Goal: Information Seeking & Learning: Find specific fact

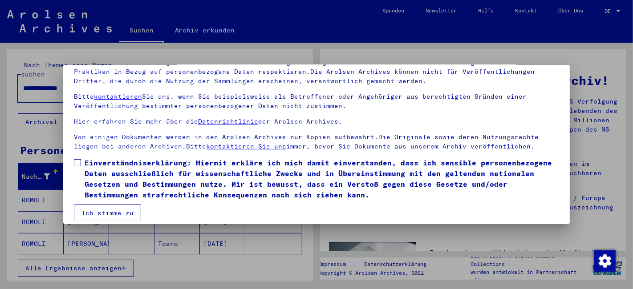
scroll to position [73, 0]
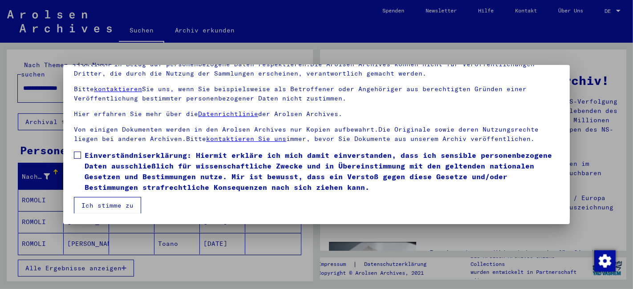
click at [78, 155] on span at bounding box center [77, 155] width 7 height 7
click at [104, 199] on button "Ich stimme zu" at bounding box center [107, 205] width 67 height 17
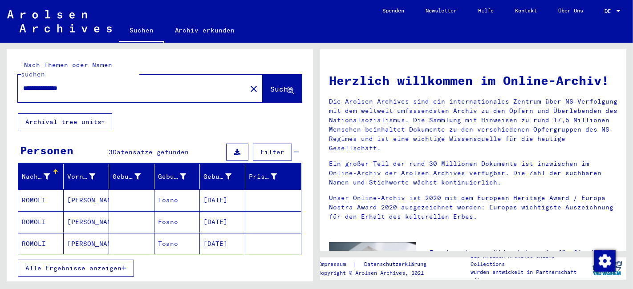
click at [24, 190] on mat-cell "ROMOLI" at bounding box center [40, 200] width 45 height 21
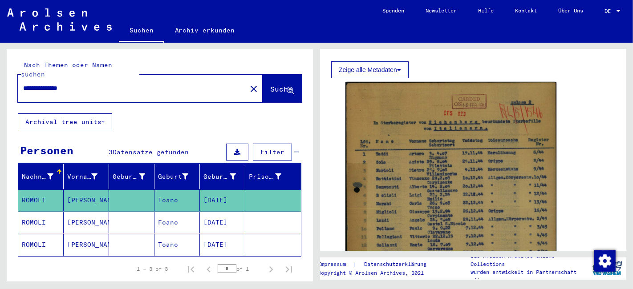
click at [463, 148] on img at bounding box center [451, 228] width 211 height 293
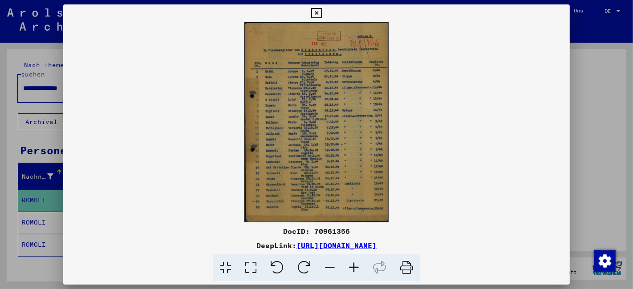
click at [303, 168] on img at bounding box center [316, 122] width 507 height 200
click at [355, 268] on icon at bounding box center [354, 268] width 24 height 27
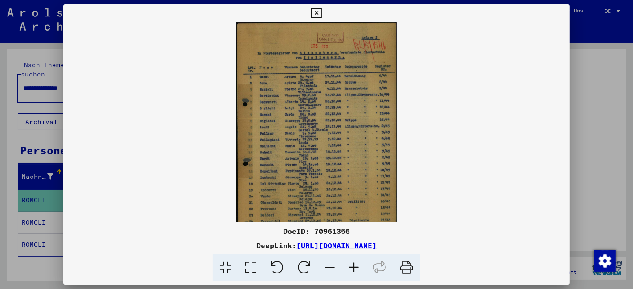
click at [355, 268] on icon at bounding box center [354, 268] width 24 height 27
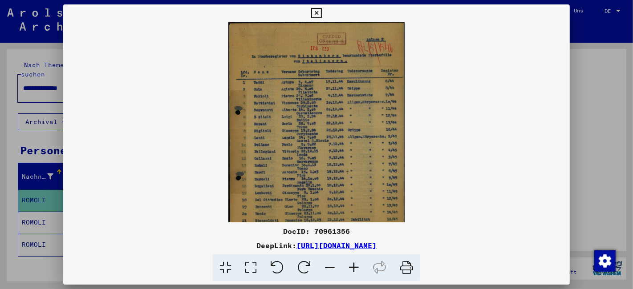
click at [355, 268] on icon at bounding box center [354, 268] width 24 height 27
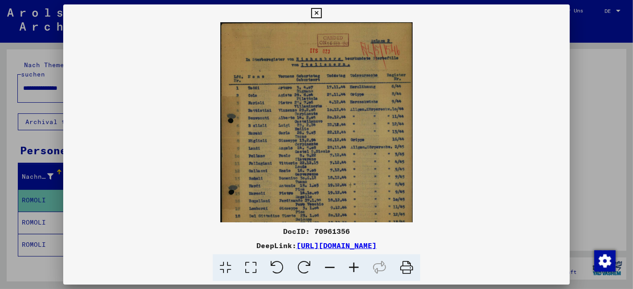
click at [355, 268] on icon at bounding box center [354, 268] width 24 height 27
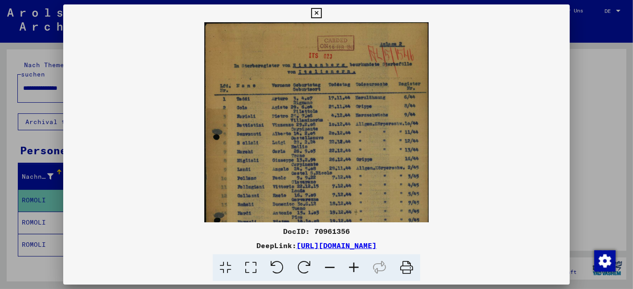
click at [355, 268] on icon at bounding box center [354, 268] width 24 height 27
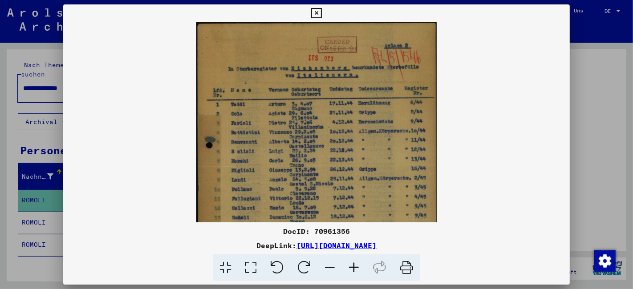
click at [355, 268] on icon at bounding box center [354, 268] width 24 height 27
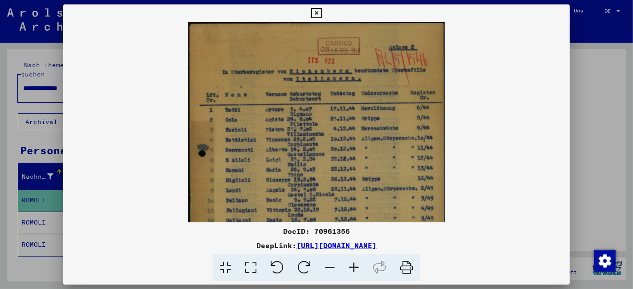
click at [355, 268] on icon at bounding box center [354, 268] width 24 height 27
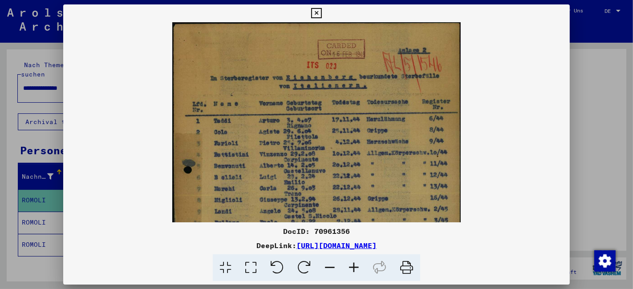
click at [355, 268] on icon at bounding box center [354, 268] width 24 height 27
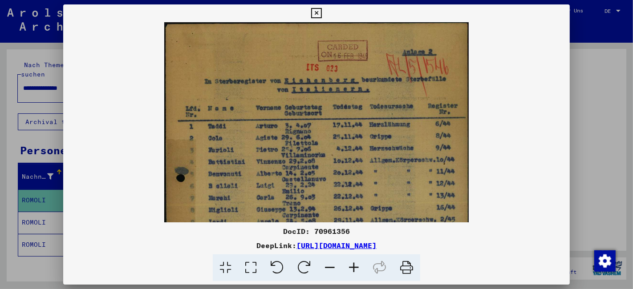
click at [355, 268] on icon at bounding box center [354, 268] width 24 height 27
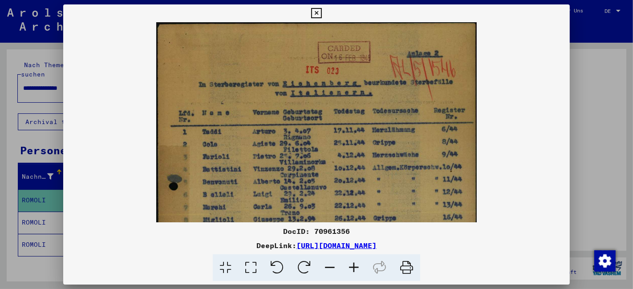
click at [355, 268] on icon at bounding box center [354, 268] width 24 height 27
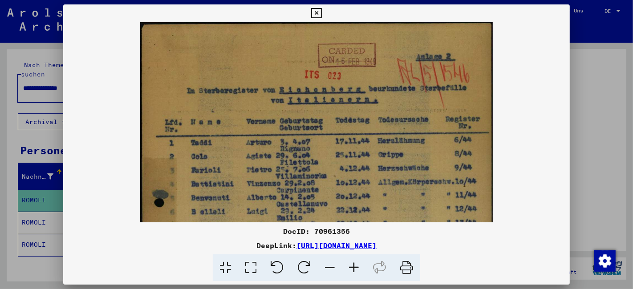
click at [355, 268] on icon at bounding box center [354, 268] width 24 height 27
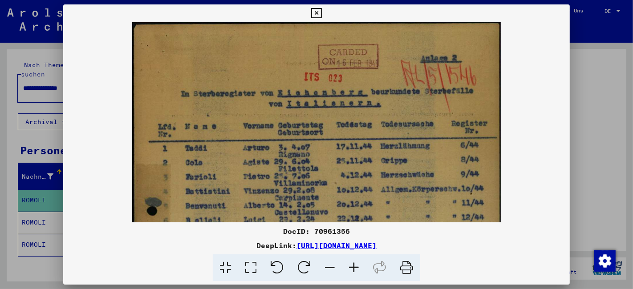
click at [355, 268] on icon at bounding box center [354, 268] width 24 height 27
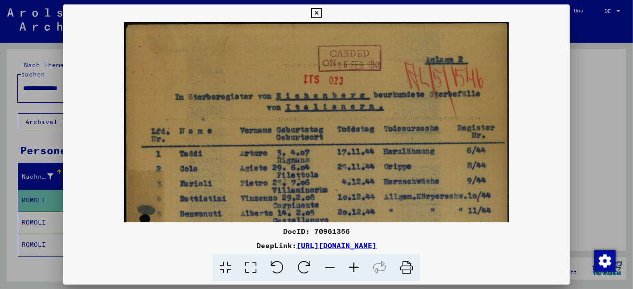
click at [355, 268] on icon at bounding box center [354, 268] width 24 height 27
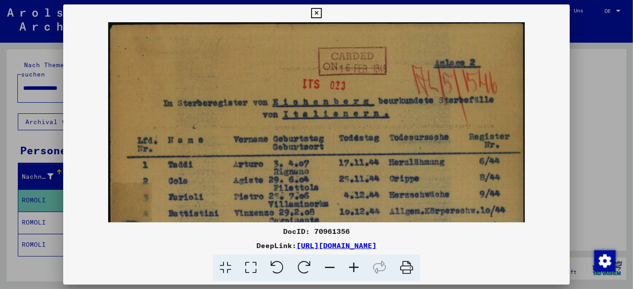
click at [355, 268] on icon at bounding box center [354, 268] width 24 height 27
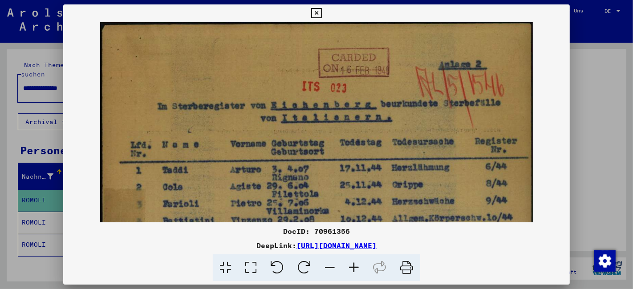
drag, startPoint x: 355, startPoint y: 268, endPoint x: 301, endPoint y: 161, distance: 119.7
click at [352, 259] on icon at bounding box center [354, 268] width 24 height 27
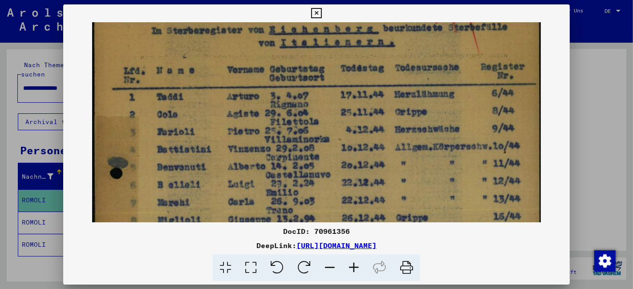
drag, startPoint x: 305, startPoint y: 165, endPoint x: 296, endPoint y: 86, distance: 79.8
click at [296, 86] on img at bounding box center [316, 254] width 448 height 623
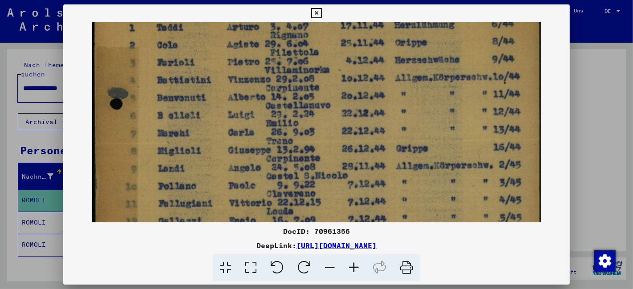
drag, startPoint x: 294, startPoint y: 154, endPoint x: 291, endPoint y: 85, distance: 69.5
click at [291, 85] on img at bounding box center [316, 185] width 448 height 623
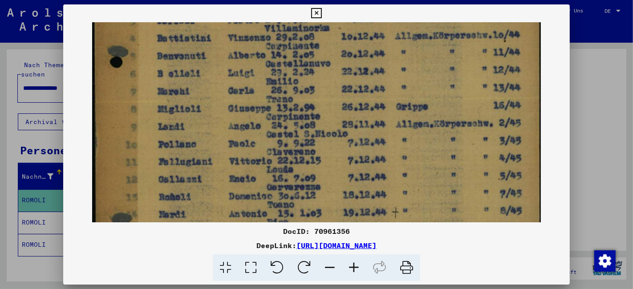
scroll to position [202, 0]
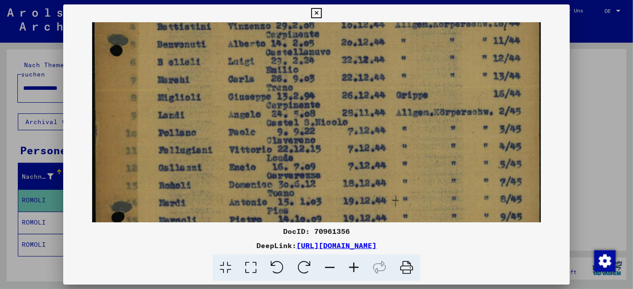
drag, startPoint x: 300, startPoint y: 141, endPoint x: 296, endPoint y: 88, distance: 53.2
click at [296, 88] on img at bounding box center [316, 132] width 448 height 623
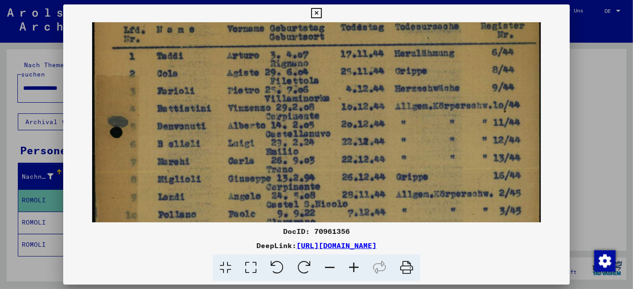
drag, startPoint x: 431, startPoint y: 121, endPoint x: 433, endPoint y: 200, distance: 79.7
click at [433, 200] on img at bounding box center [316, 213] width 448 height 623
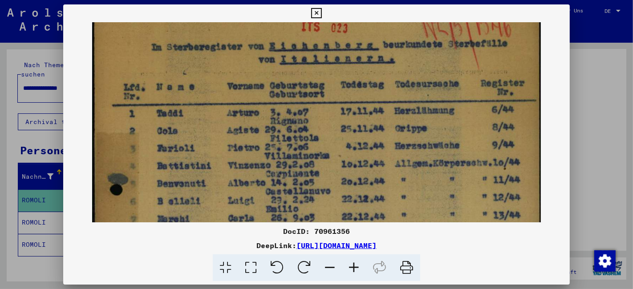
scroll to position [62, 0]
drag, startPoint x: 408, startPoint y: 112, endPoint x: 404, endPoint y: 168, distance: 56.2
click at [404, 168] on img at bounding box center [316, 271] width 448 height 623
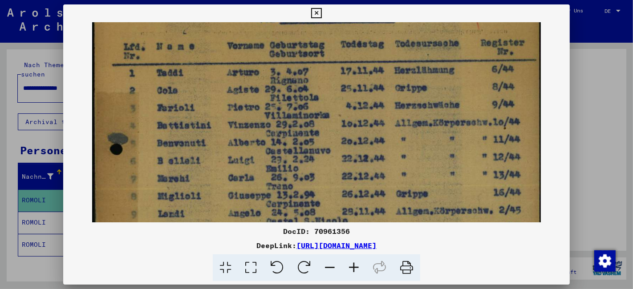
scroll to position [108, 0]
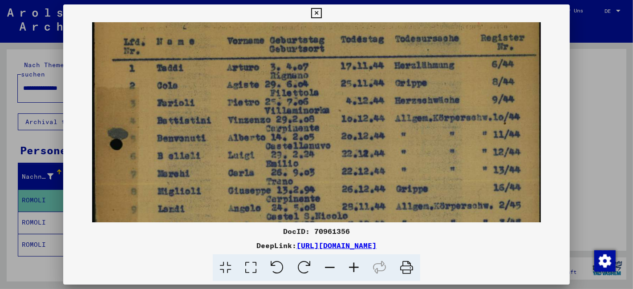
drag, startPoint x: 322, startPoint y: 200, endPoint x: 312, endPoint y: 153, distance: 47.3
click at [312, 153] on img at bounding box center [316, 225] width 448 height 623
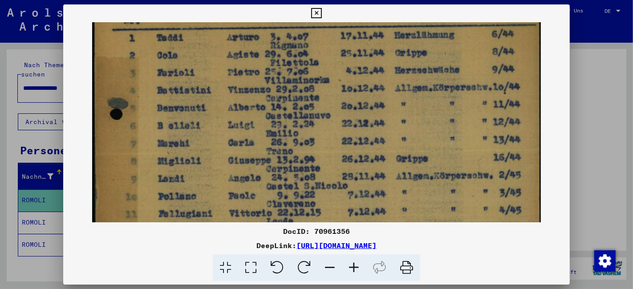
drag, startPoint x: 318, startPoint y: 171, endPoint x: 317, endPoint y: 141, distance: 30.3
click at [317, 141] on img at bounding box center [316, 195] width 448 height 623
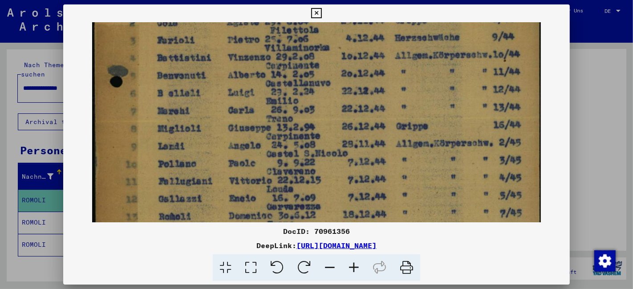
scroll to position [182, 0]
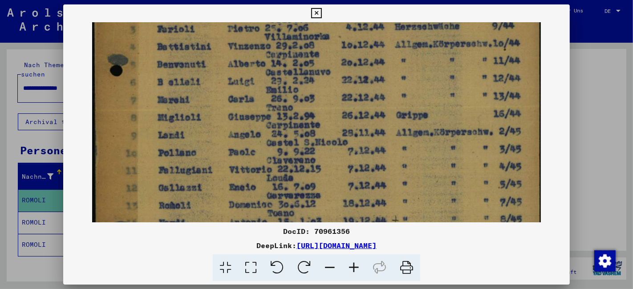
drag, startPoint x: 322, startPoint y: 166, endPoint x: 314, endPoint y: 134, distance: 33.2
click at [314, 134] on img at bounding box center [316, 152] width 448 height 623
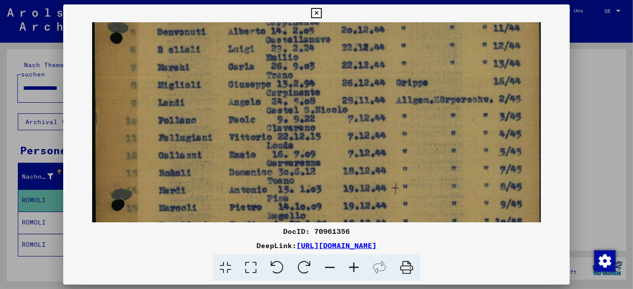
drag, startPoint x: 314, startPoint y: 147, endPoint x: 312, endPoint y: 142, distance: 5.5
click at [312, 142] on img at bounding box center [316, 119] width 448 height 623
drag, startPoint x: 410, startPoint y: 266, endPoint x: 496, endPoint y: 258, distance: 86.8
click at [409, 265] on icon at bounding box center [406, 268] width 27 height 27
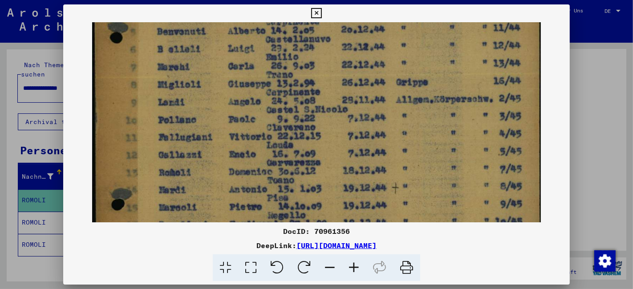
click at [312, 12] on icon at bounding box center [316, 13] width 10 height 11
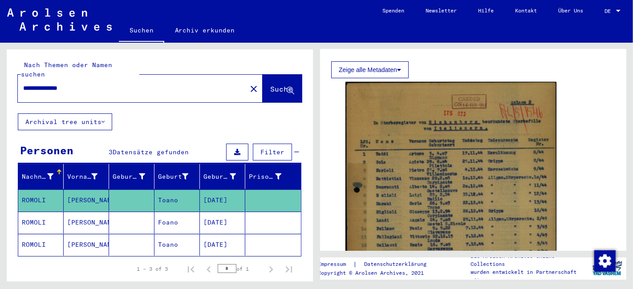
click at [51, 212] on mat-cell "ROMOLI" at bounding box center [40, 223] width 45 height 22
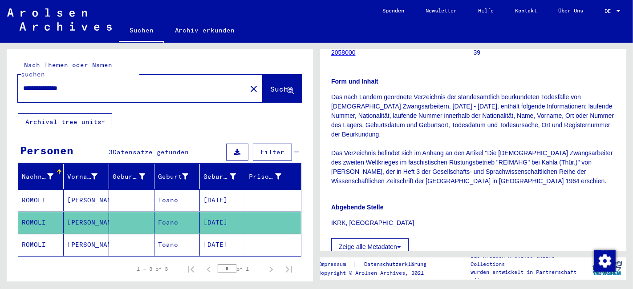
scroll to position [346, 0]
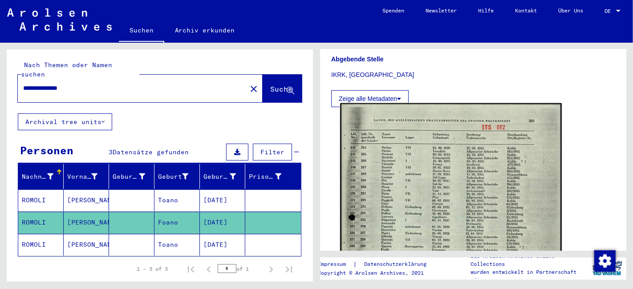
click at [468, 177] on img at bounding box center [451, 258] width 222 height 310
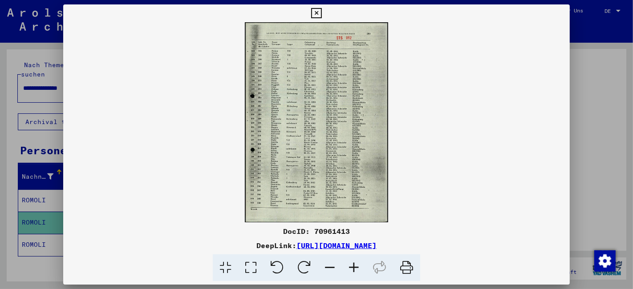
click at [355, 269] on icon at bounding box center [354, 268] width 24 height 27
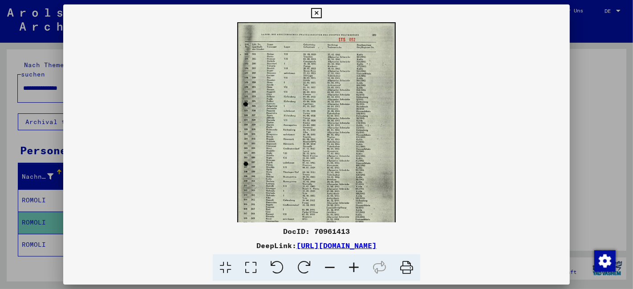
click at [355, 269] on icon at bounding box center [354, 268] width 24 height 27
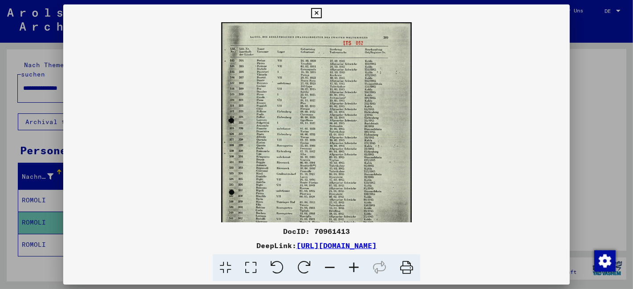
click at [355, 269] on icon at bounding box center [354, 268] width 24 height 27
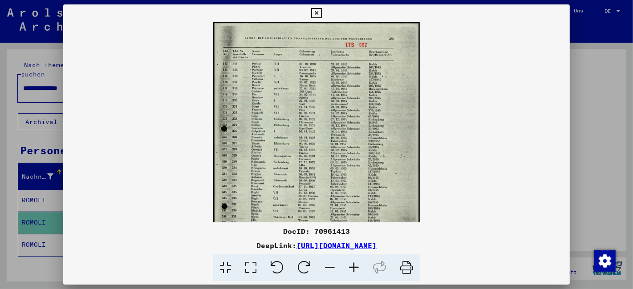
click at [355, 269] on icon at bounding box center [354, 268] width 24 height 27
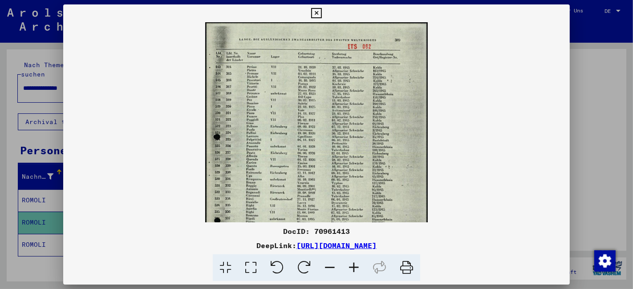
click at [355, 269] on icon at bounding box center [354, 268] width 24 height 27
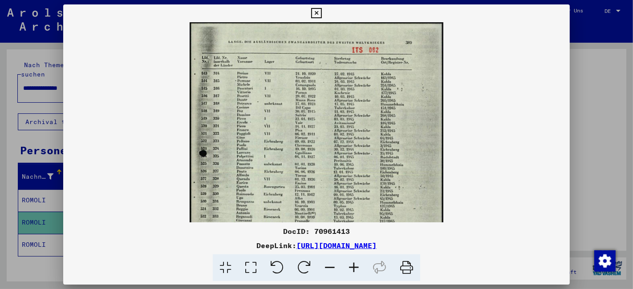
click at [355, 269] on icon at bounding box center [354, 268] width 24 height 27
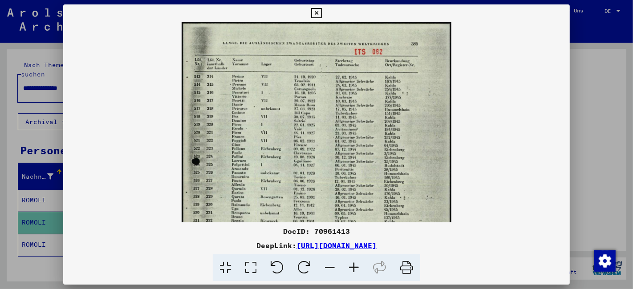
click at [355, 269] on icon at bounding box center [354, 268] width 24 height 27
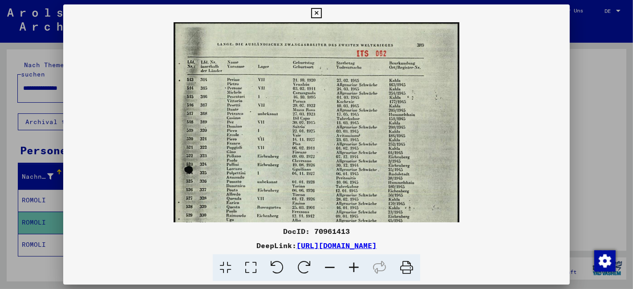
click at [355, 269] on icon at bounding box center [354, 268] width 24 height 27
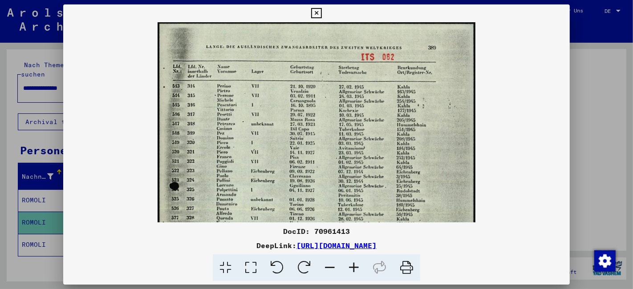
click at [355, 269] on icon at bounding box center [354, 268] width 24 height 27
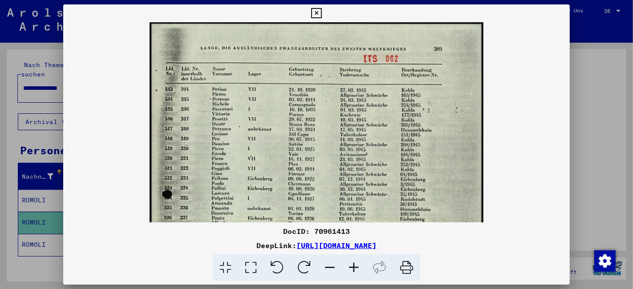
click at [355, 269] on icon at bounding box center [354, 268] width 24 height 27
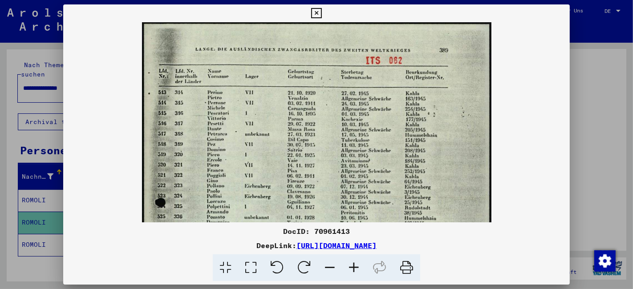
click at [355, 269] on icon at bounding box center [354, 268] width 24 height 27
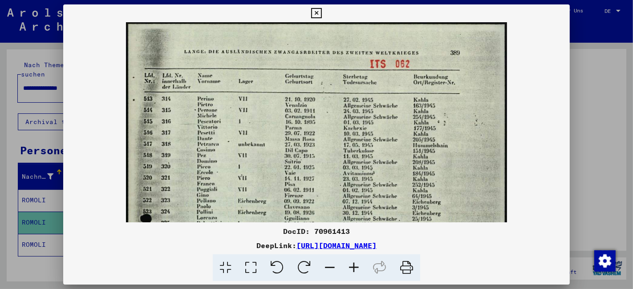
click at [355, 269] on icon at bounding box center [354, 268] width 24 height 27
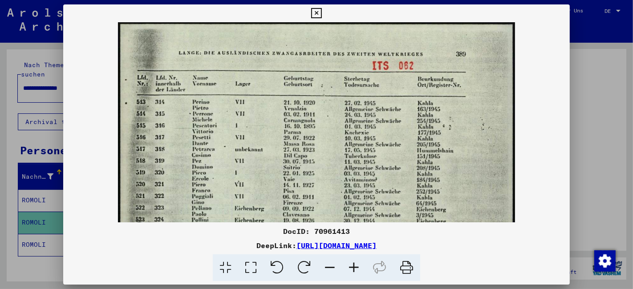
click at [355, 269] on icon at bounding box center [354, 268] width 24 height 27
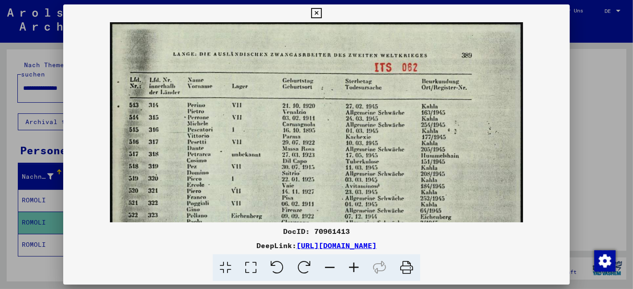
click at [355, 269] on icon at bounding box center [354, 268] width 24 height 27
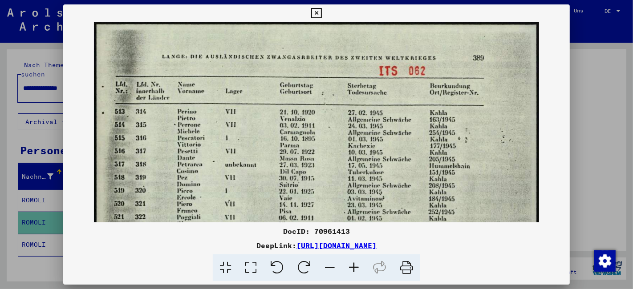
click at [355, 269] on icon at bounding box center [354, 268] width 24 height 27
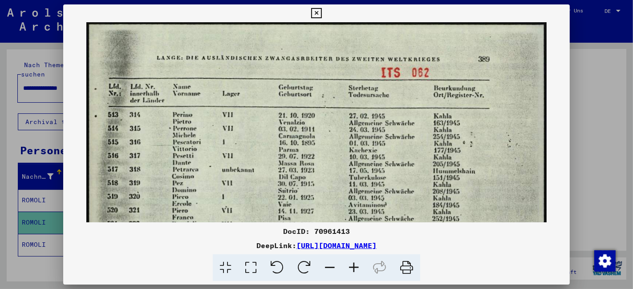
click at [355, 269] on icon at bounding box center [354, 268] width 24 height 27
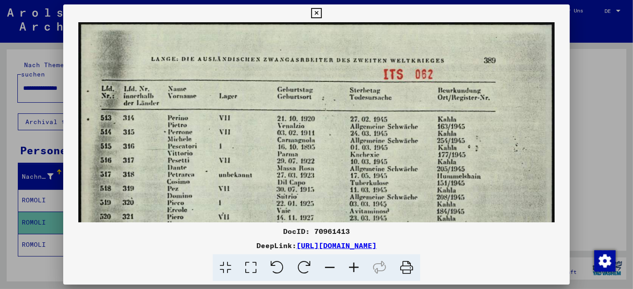
click at [355, 269] on icon at bounding box center [354, 268] width 24 height 27
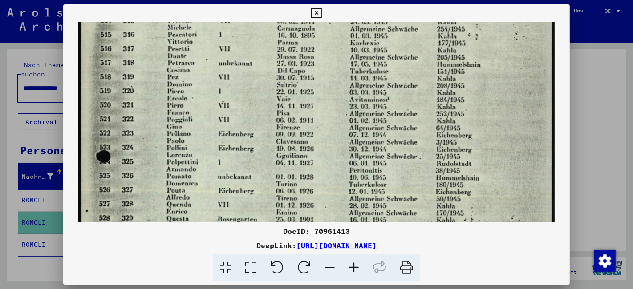
drag, startPoint x: 362, startPoint y: 151, endPoint x: 354, endPoint y: 77, distance: 75.2
click at [354, 77] on img at bounding box center [316, 244] width 476 height 668
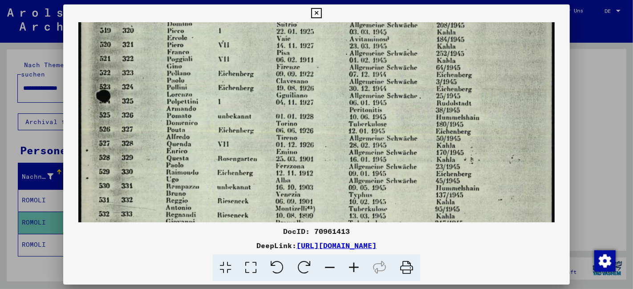
drag, startPoint x: 355, startPoint y: 90, endPoint x: 350, endPoint y: 65, distance: 25.6
click at [350, 65] on img at bounding box center [316, 184] width 476 height 668
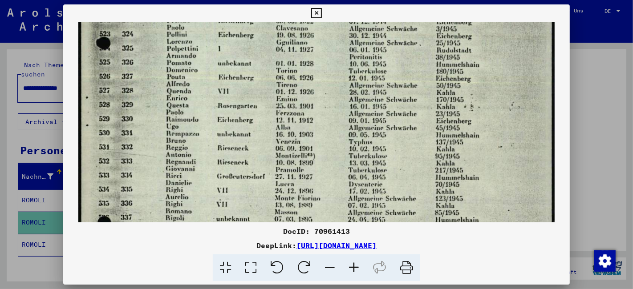
click at [349, 64] on img at bounding box center [316, 131] width 476 height 668
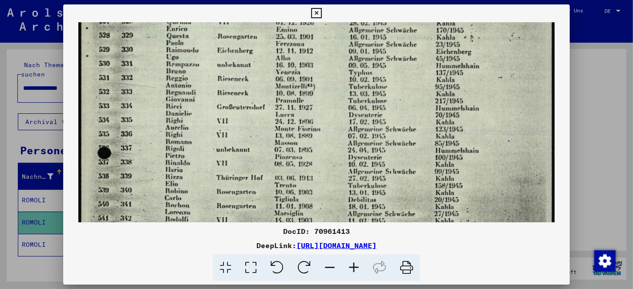
drag, startPoint x: 363, startPoint y: 140, endPoint x: 345, endPoint y: 71, distance: 71.9
click at [345, 71] on img at bounding box center [316, 61] width 476 height 668
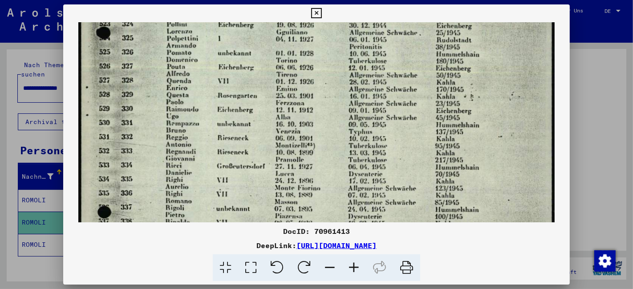
drag, startPoint x: 360, startPoint y: 154, endPoint x: 360, endPoint y: 161, distance: 7.6
click at [360, 161] on img at bounding box center [316, 121] width 476 height 668
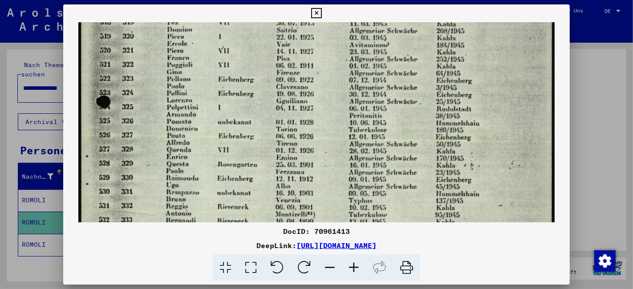
click at [348, 155] on img at bounding box center [316, 190] width 476 height 668
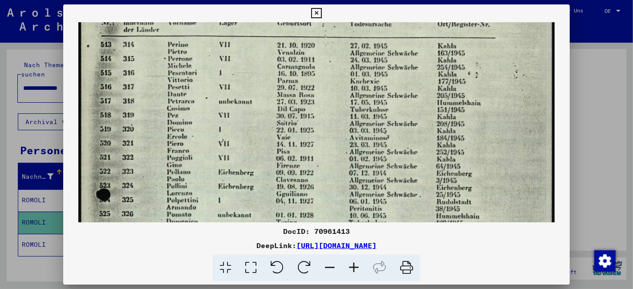
drag, startPoint x: 358, startPoint y: 200, endPoint x: 332, endPoint y: 132, distance: 73.1
click at [352, 200] on img at bounding box center [316, 283] width 476 height 668
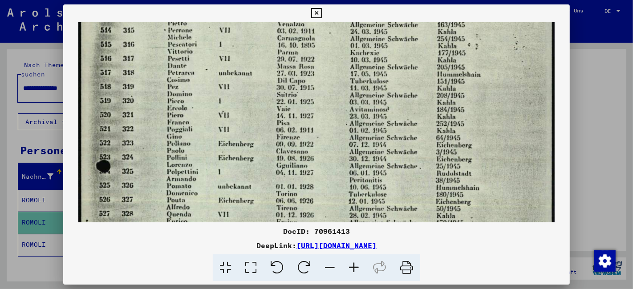
drag, startPoint x: 349, startPoint y: 151, endPoint x: 341, endPoint y: 121, distance: 31.3
click at [341, 121] on img at bounding box center [316, 254] width 476 height 668
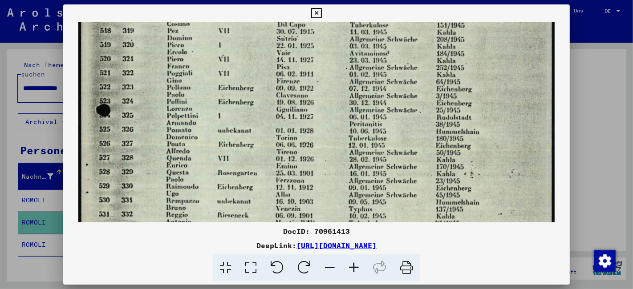
drag, startPoint x: 366, startPoint y: 167, endPoint x: 344, endPoint y: 111, distance: 60.2
click at [344, 111] on img at bounding box center [316, 198] width 476 height 668
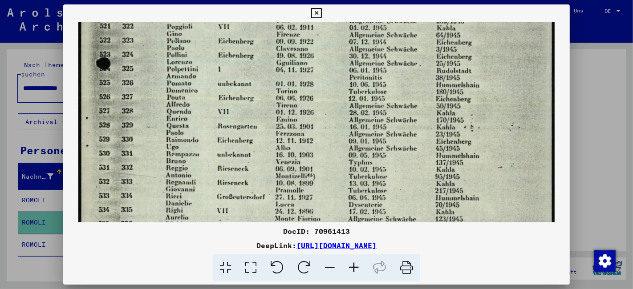
drag, startPoint x: 370, startPoint y: 158, endPoint x: 350, endPoint y: 114, distance: 48.4
click at [350, 114] on img at bounding box center [316, 151] width 476 height 668
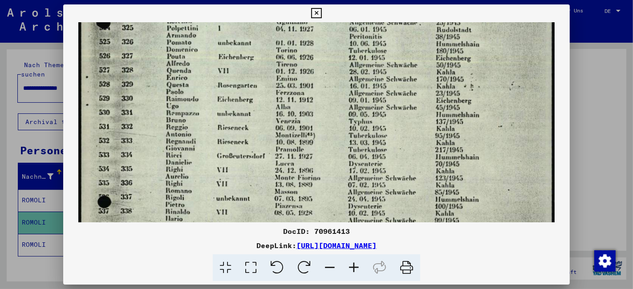
drag, startPoint x: 366, startPoint y: 155, endPoint x: 362, endPoint y: 114, distance: 41.2
click at [362, 114] on img at bounding box center [316, 110] width 476 height 668
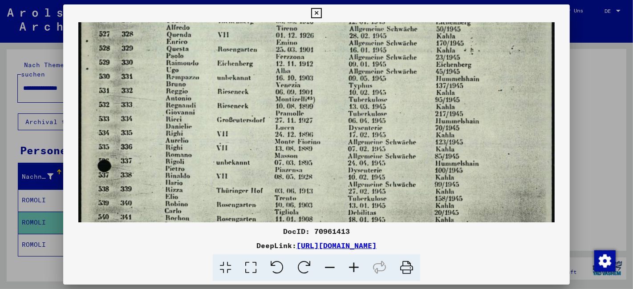
drag, startPoint x: 378, startPoint y: 158, endPoint x: 366, endPoint y: 119, distance: 40.4
click at [366, 119] on img at bounding box center [316, 74] width 476 height 668
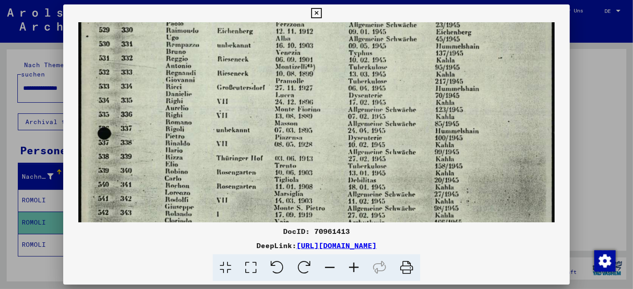
drag, startPoint x: 370, startPoint y: 162, endPoint x: 364, endPoint y: 130, distance: 32.6
click at [364, 130] on img at bounding box center [316, 42] width 476 height 668
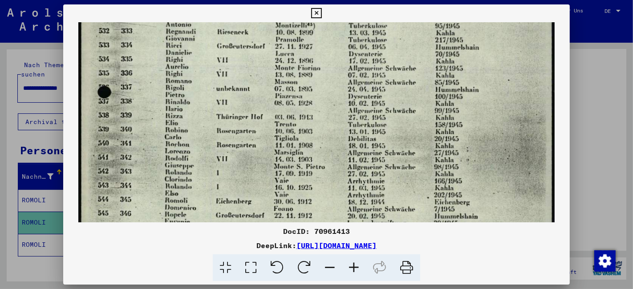
drag, startPoint x: 379, startPoint y: 184, endPoint x: 368, endPoint y: 145, distance: 40.9
click at [368, 145] on img at bounding box center [316, 0] width 476 height 668
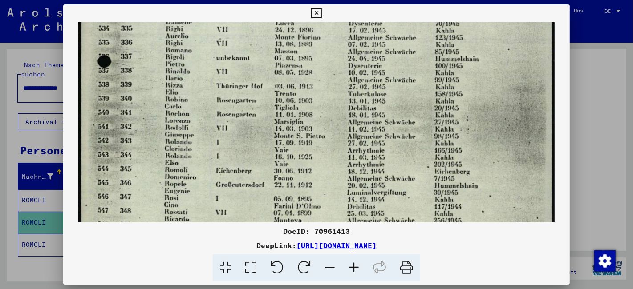
scroll to position [403, 0]
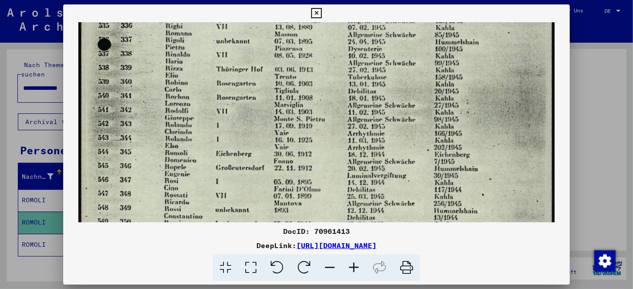
drag, startPoint x: 384, startPoint y: 181, endPoint x: 371, endPoint y: 135, distance: 47.7
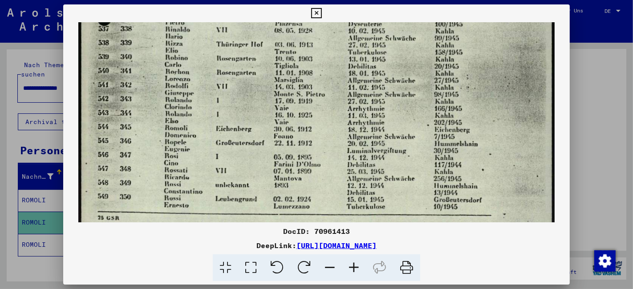
scroll to position [432, 0]
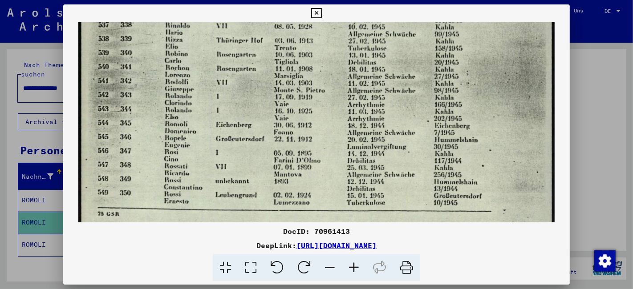
drag, startPoint x: 377, startPoint y: 151, endPoint x: 376, endPoint y: 135, distance: 15.1
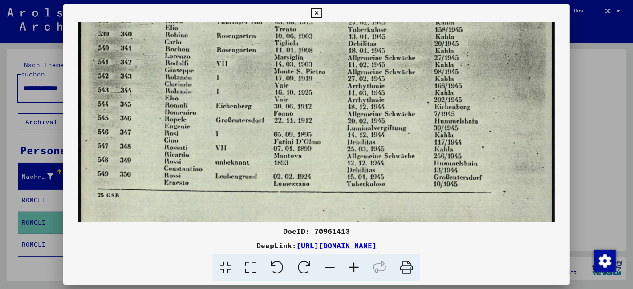
scroll to position [468, 0]
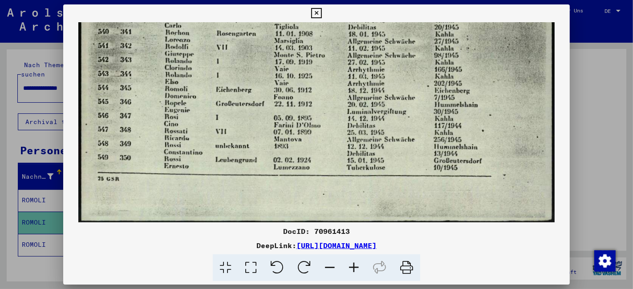
drag, startPoint x: 331, startPoint y: 180, endPoint x: 327, endPoint y: 109, distance: 71.4
click at [321, 12] on icon at bounding box center [316, 13] width 10 height 11
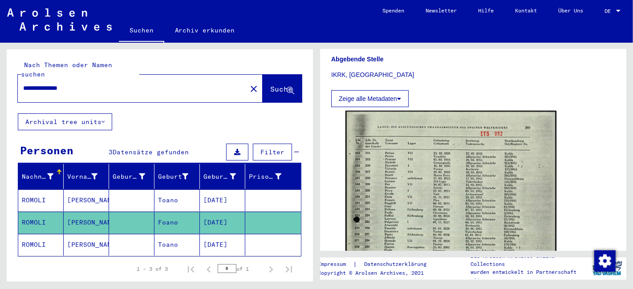
click at [33, 234] on mat-cell "ROMOLI" at bounding box center [40, 245] width 45 height 22
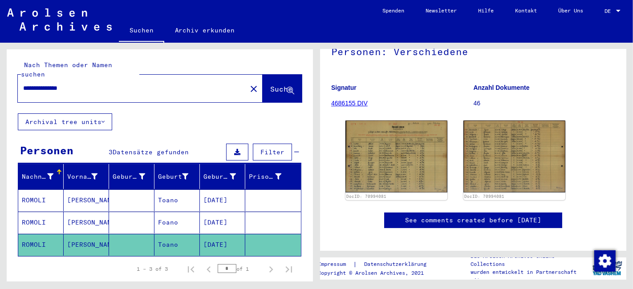
scroll to position [198, 0]
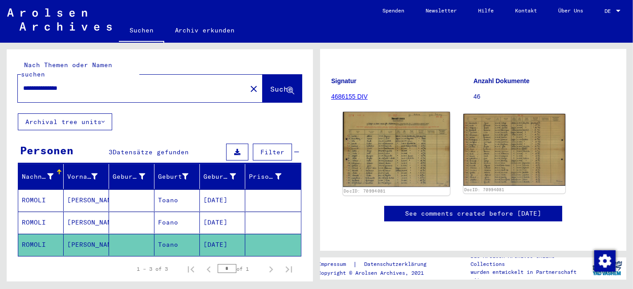
click at [399, 112] on img at bounding box center [396, 150] width 107 height 76
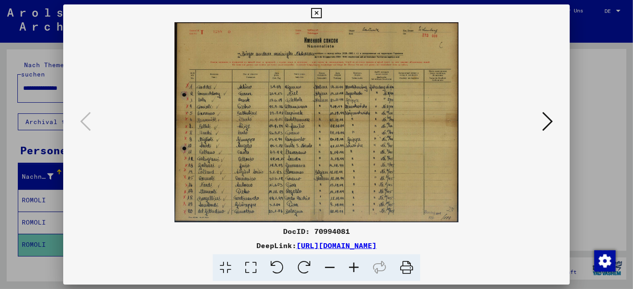
click at [353, 270] on icon at bounding box center [354, 268] width 24 height 27
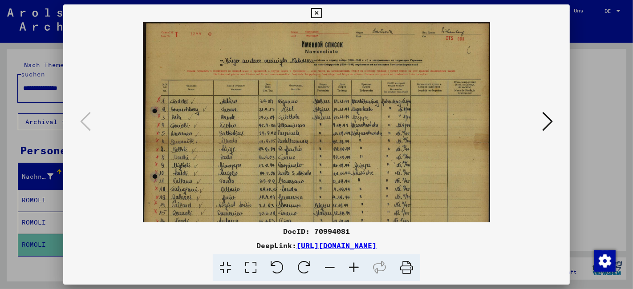
click at [353, 270] on icon at bounding box center [354, 268] width 24 height 27
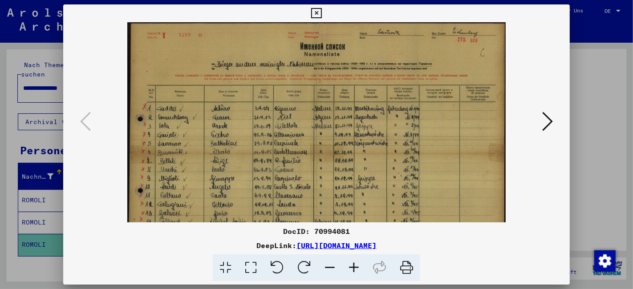
click at [353, 270] on icon at bounding box center [354, 268] width 24 height 27
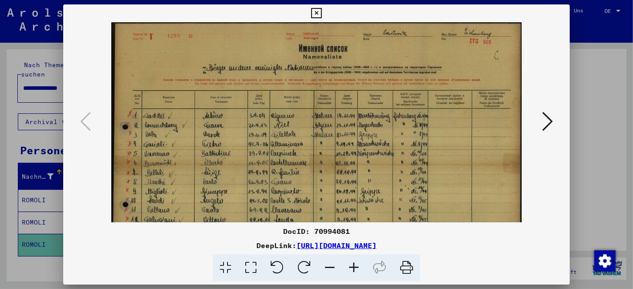
click at [353, 270] on icon at bounding box center [354, 268] width 24 height 27
click at [354, 271] on icon at bounding box center [354, 268] width 24 height 27
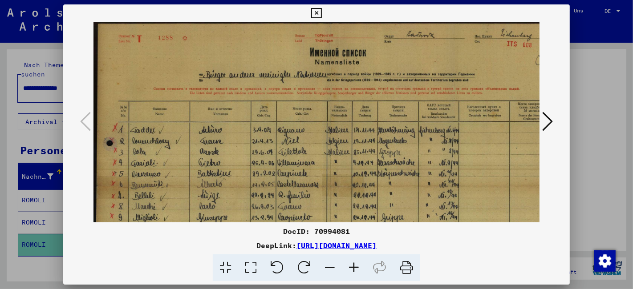
click at [354, 271] on icon at bounding box center [354, 268] width 24 height 27
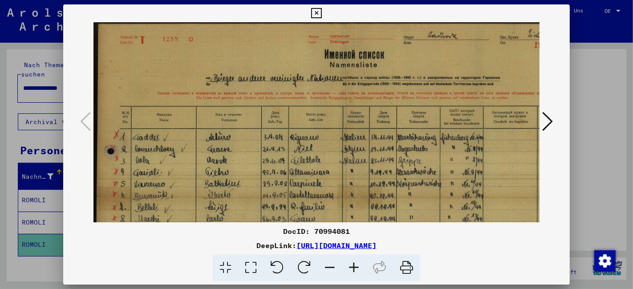
click at [354, 271] on icon at bounding box center [354, 268] width 24 height 27
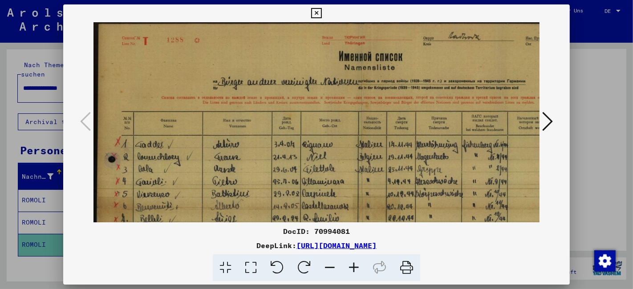
click at [354, 271] on icon at bounding box center [354, 268] width 24 height 27
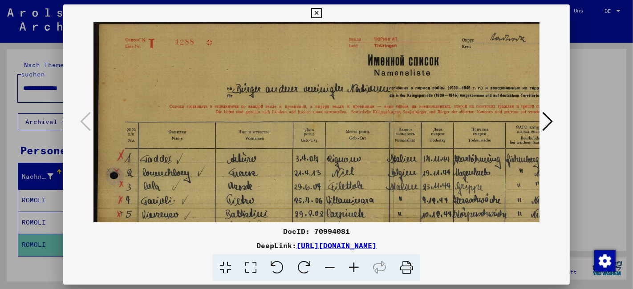
click at [354, 271] on icon at bounding box center [354, 268] width 24 height 27
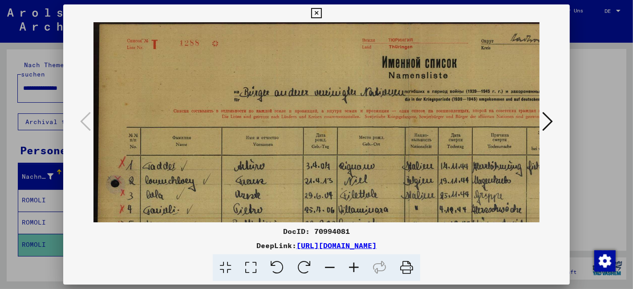
drag, startPoint x: 354, startPoint y: 271, endPoint x: 373, endPoint y: 208, distance: 66.6
click at [354, 271] on icon at bounding box center [354, 268] width 24 height 27
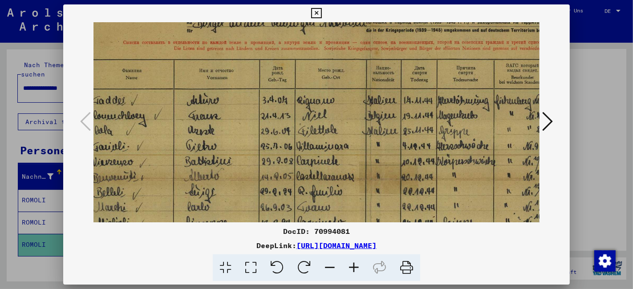
scroll to position [99, 12]
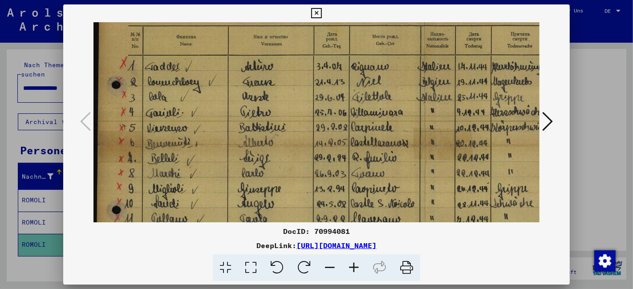
drag, startPoint x: 408, startPoint y: 176, endPoint x: 409, endPoint y: 69, distance: 106.9
click at [409, 69] on img at bounding box center [425, 149] width 663 height 468
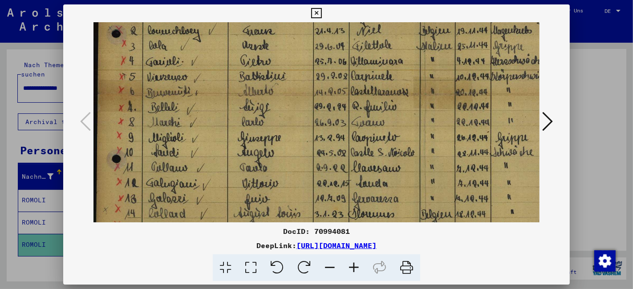
scroll to position [173, 0]
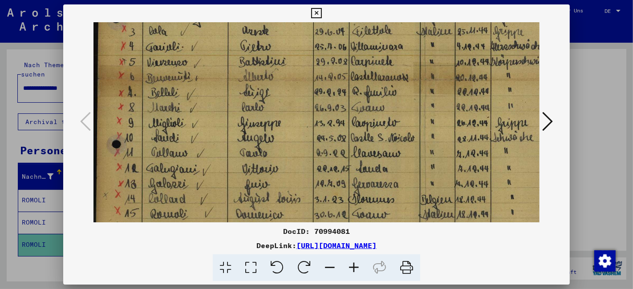
drag, startPoint x: 413, startPoint y: 156, endPoint x: 431, endPoint y: 90, distance: 68.7
click at [431, 90] on img at bounding box center [425, 83] width 663 height 468
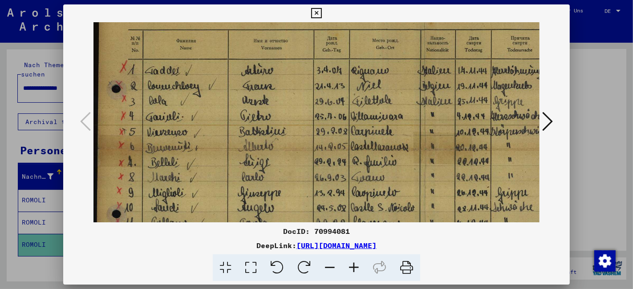
scroll to position [91, 0]
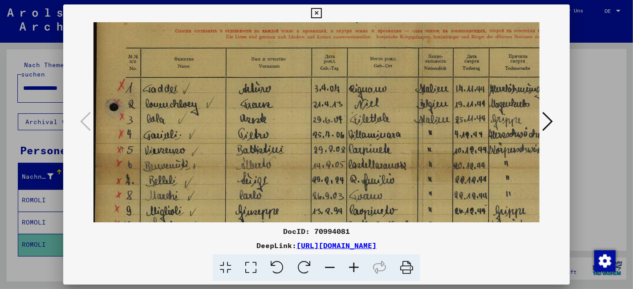
drag, startPoint x: 437, startPoint y: 109, endPoint x: 429, endPoint y: 181, distance: 72.5
click at [437, 183] on img at bounding box center [422, 172] width 663 height 468
click at [318, 14] on icon at bounding box center [316, 13] width 10 height 11
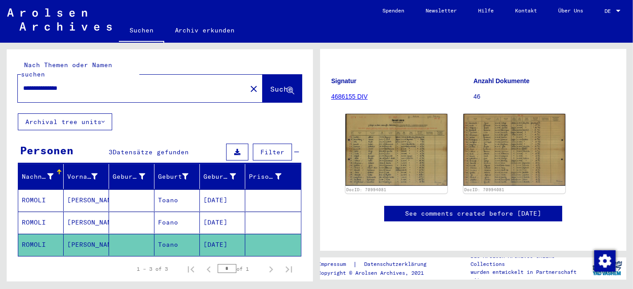
click at [248, 84] on mat-icon "close" at bounding box center [253, 89] width 11 height 11
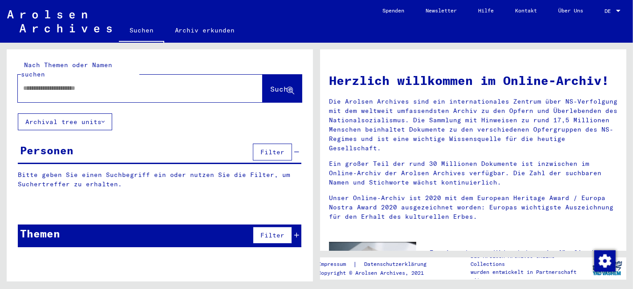
click at [176, 84] on input "text" at bounding box center [129, 88] width 213 height 9
type input "**********"
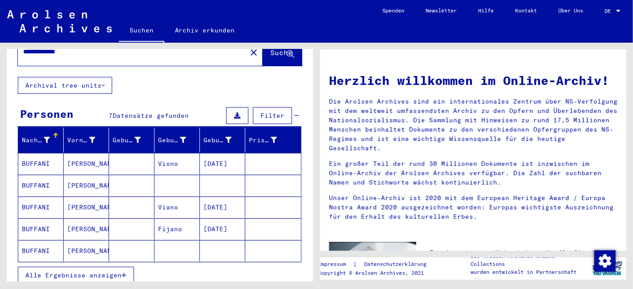
scroll to position [49, 0]
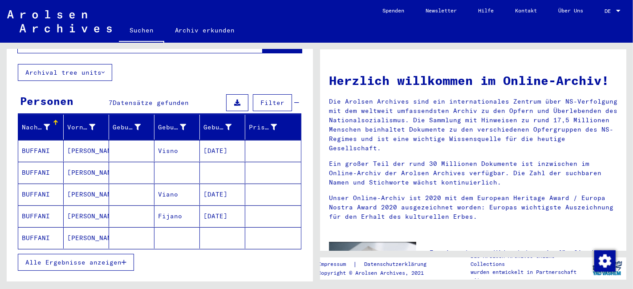
click at [41, 142] on mat-cell "BUFFANI" at bounding box center [40, 150] width 45 height 21
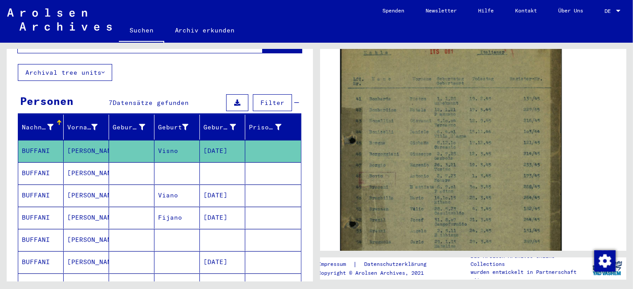
click at [410, 148] on img at bounding box center [451, 182] width 222 height 314
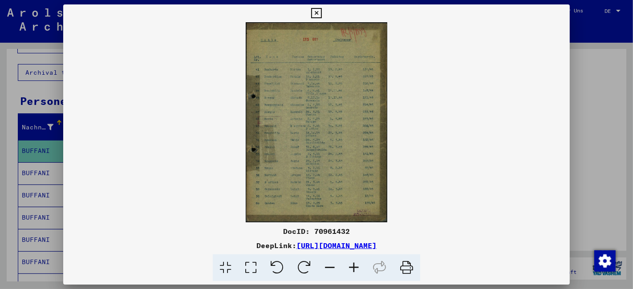
click at [350, 263] on icon at bounding box center [354, 268] width 24 height 27
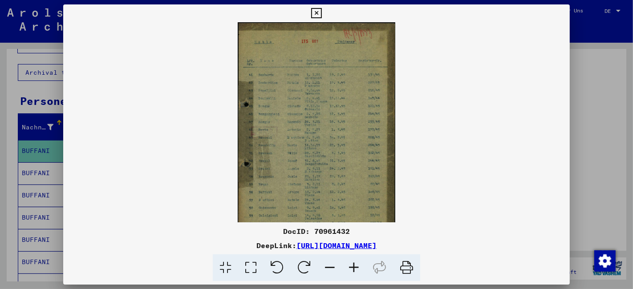
click at [350, 263] on icon at bounding box center [354, 268] width 24 height 27
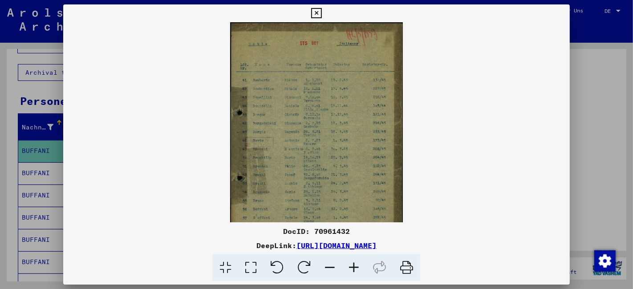
click at [350, 263] on icon at bounding box center [354, 268] width 24 height 27
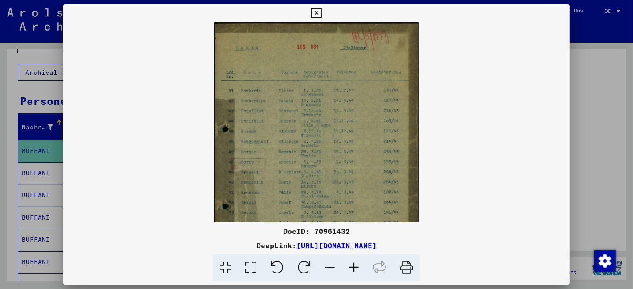
click at [350, 263] on icon at bounding box center [354, 268] width 24 height 27
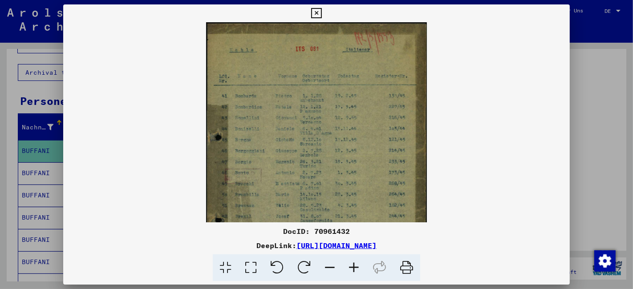
click at [350, 263] on icon at bounding box center [354, 268] width 24 height 27
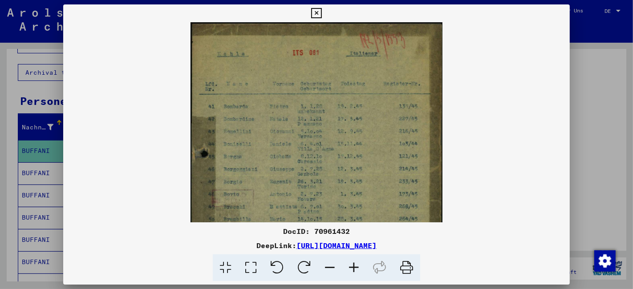
click at [350, 263] on icon at bounding box center [354, 268] width 24 height 27
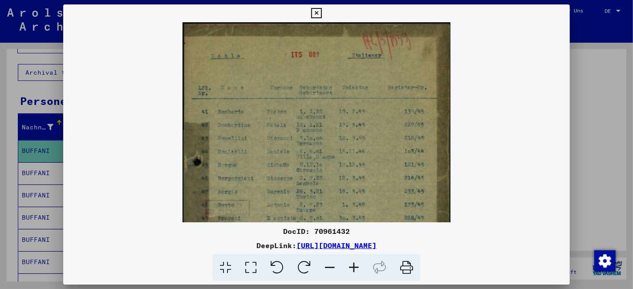
click at [350, 263] on icon at bounding box center [354, 268] width 24 height 27
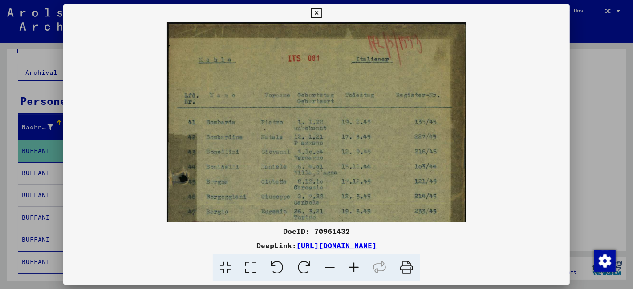
click at [350, 263] on icon at bounding box center [354, 268] width 24 height 27
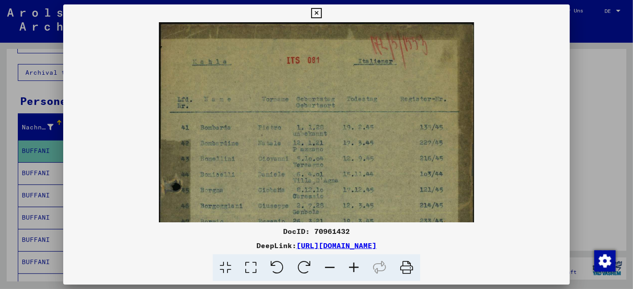
click at [350, 263] on icon at bounding box center [354, 268] width 24 height 27
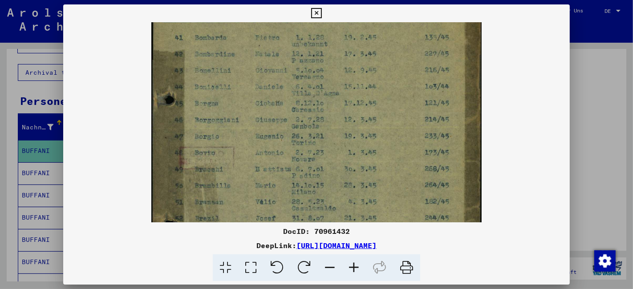
drag, startPoint x: 346, startPoint y: 174, endPoint x: 345, endPoint y: 78, distance: 95.7
click at [345, 78] on img at bounding box center [316, 161] width 331 height 468
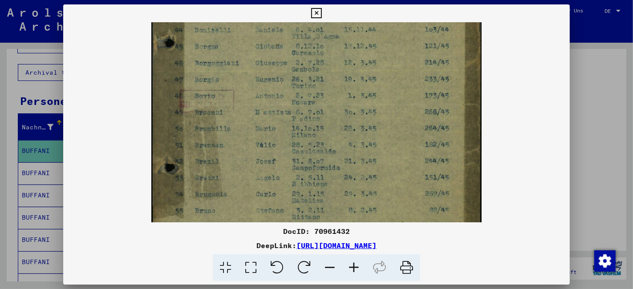
scroll to position [155, 0]
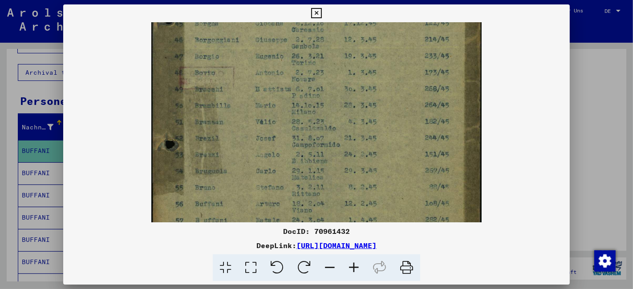
drag, startPoint x: 336, startPoint y: 154, endPoint x: 341, endPoint y: 73, distance: 80.3
click at [341, 73] on img at bounding box center [316, 81] width 331 height 468
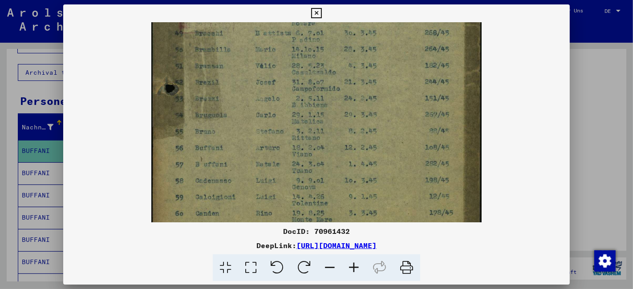
scroll to position [233, 0]
drag, startPoint x: 336, startPoint y: 139, endPoint x: 337, endPoint y: 80, distance: 58.8
click at [337, 80] on img at bounding box center [316, 23] width 331 height 468
click at [315, 11] on icon at bounding box center [316, 13] width 10 height 11
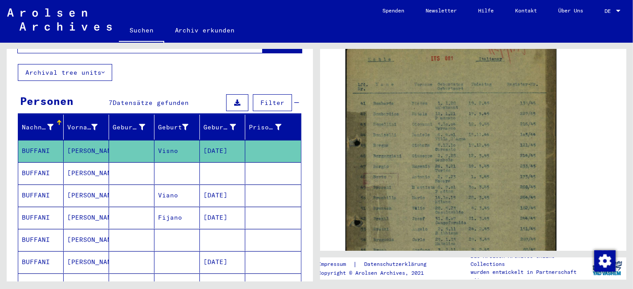
click at [44, 165] on mat-cell "BUFFANI" at bounding box center [40, 174] width 45 height 22
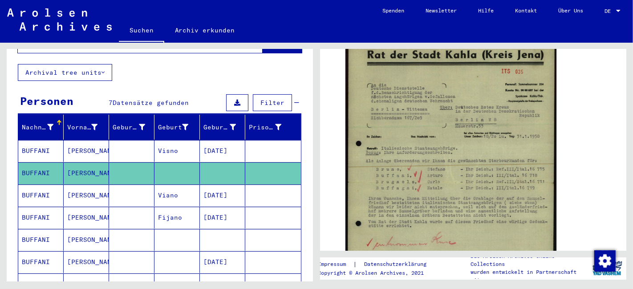
scroll to position [198, 0]
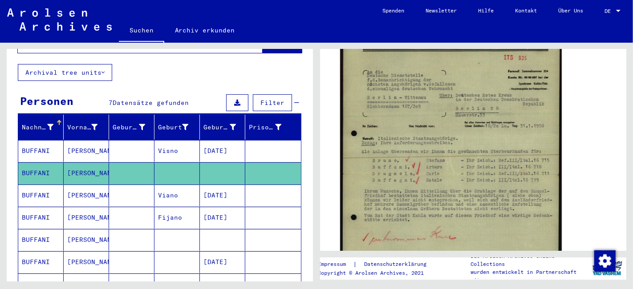
click at [461, 152] on img at bounding box center [451, 174] width 222 height 313
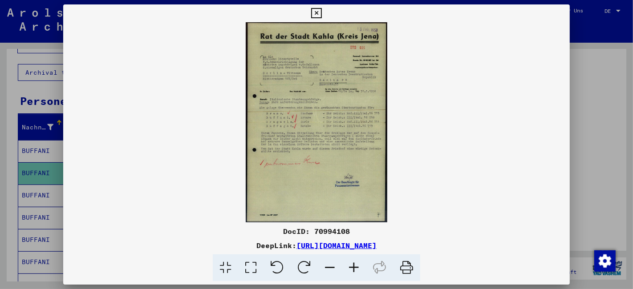
click at [350, 271] on icon at bounding box center [354, 268] width 24 height 27
click at [350, 270] on icon at bounding box center [354, 268] width 24 height 27
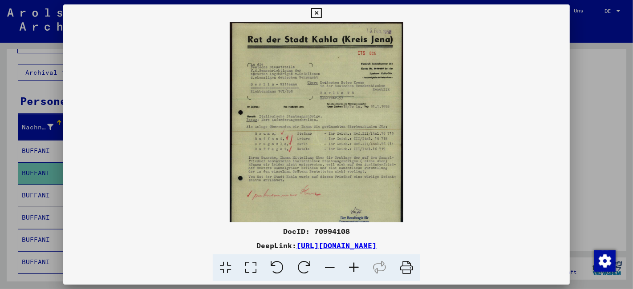
click at [350, 270] on icon at bounding box center [354, 268] width 24 height 27
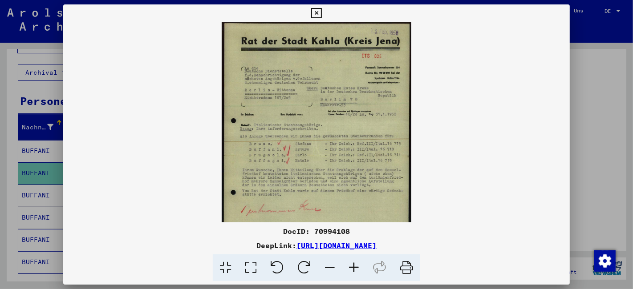
click at [350, 270] on icon at bounding box center [354, 268] width 24 height 27
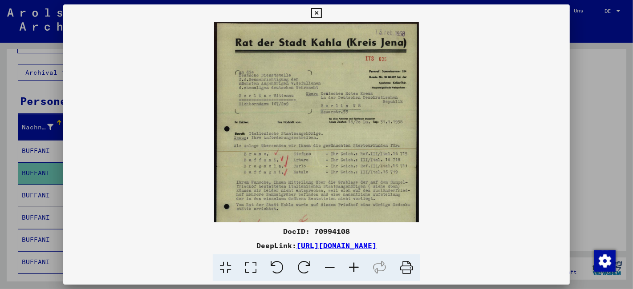
click at [350, 270] on icon at bounding box center [354, 268] width 24 height 27
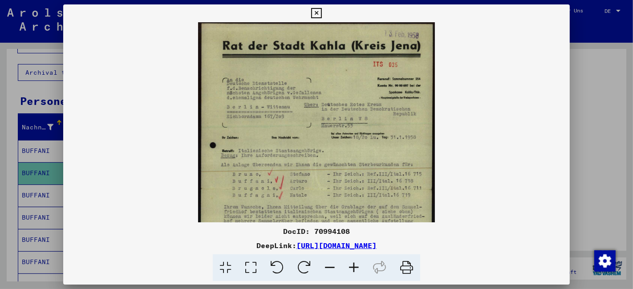
click at [350, 270] on icon at bounding box center [354, 268] width 24 height 27
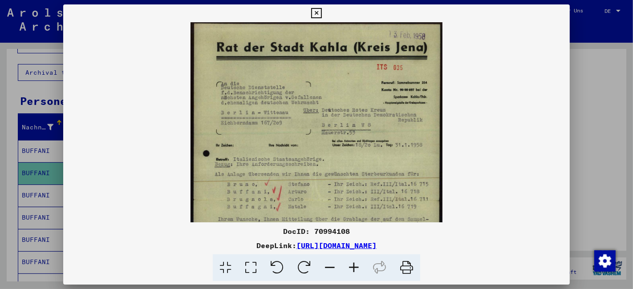
click at [350, 270] on icon at bounding box center [354, 268] width 24 height 27
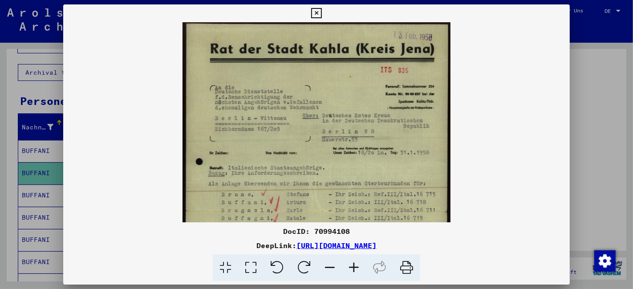
click at [350, 270] on icon at bounding box center [354, 268] width 24 height 27
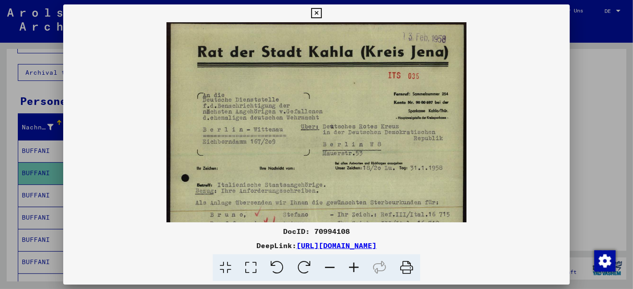
drag, startPoint x: 350, startPoint y: 271, endPoint x: 350, endPoint y: 265, distance: 5.8
click at [350, 269] on icon at bounding box center [354, 268] width 24 height 27
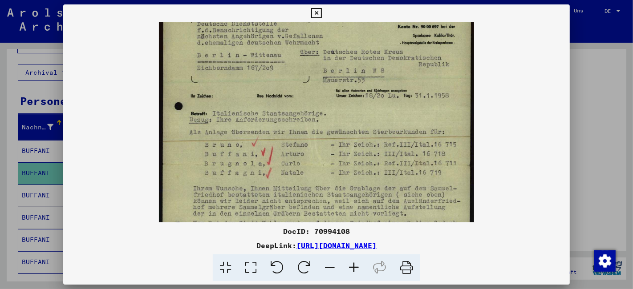
scroll to position [85, 0]
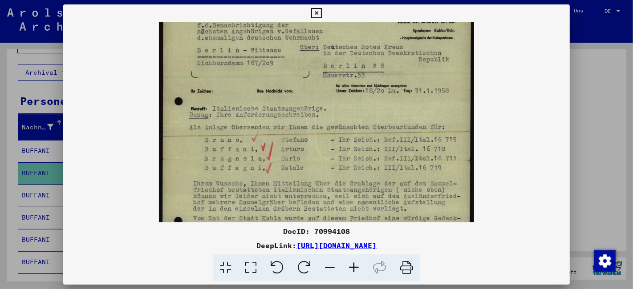
drag, startPoint x: 358, startPoint y: 148, endPoint x: 352, endPoint y: 112, distance: 36.1
click at [352, 112] on img at bounding box center [317, 159] width 316 height 445
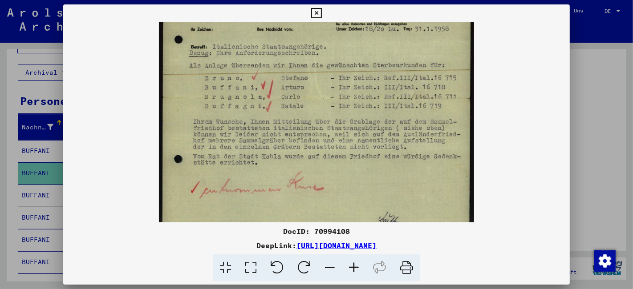
drag, startPoint x: 372, startPoint y: 171, endPoint x: 364, endPoint y: 109, distance: 62.9
click at [364, 109] on img at bounding box center [317, 97] width 316 height 445
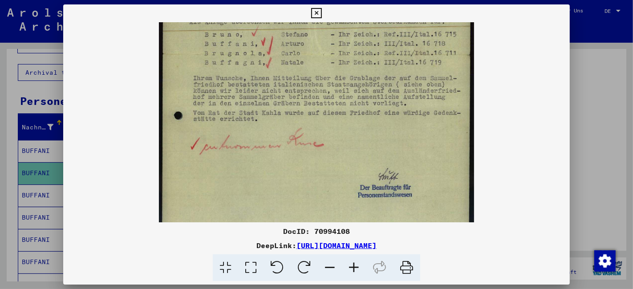
scroll to position [205, 0]
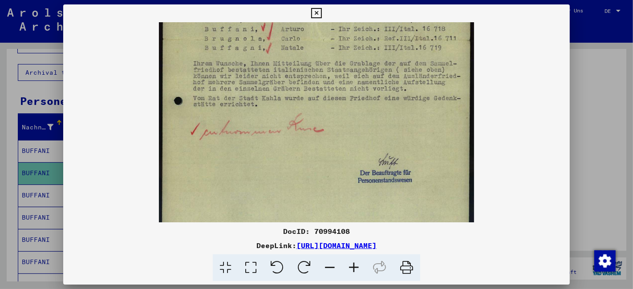
drag, startPoint x: 380, startPoint y: 167, endPoint x: 375, endPoint y: 109, distance: 58.2
click at [375, 109] on img at bounding box center [317, 39] width 316 height 445
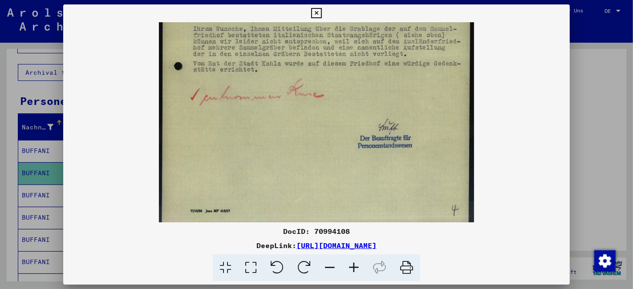
scroll to position [245, 0]
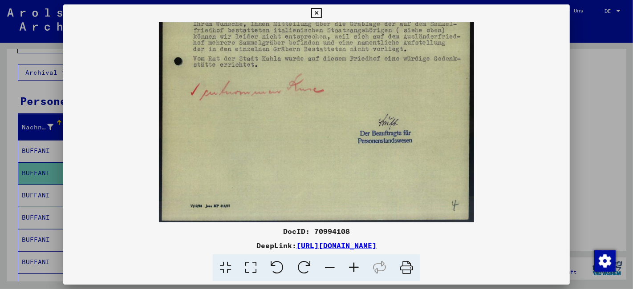
drag, startPoint x: 381, startPoint y: 158, endPoint x: 369, endPoint y: 101, distance: 58.3
click at [369, 101] on img at bounding box center [317, -1] width 316 height 445
click at [319, 9] on icon at bounding box center [316, 13] width 10 height 11
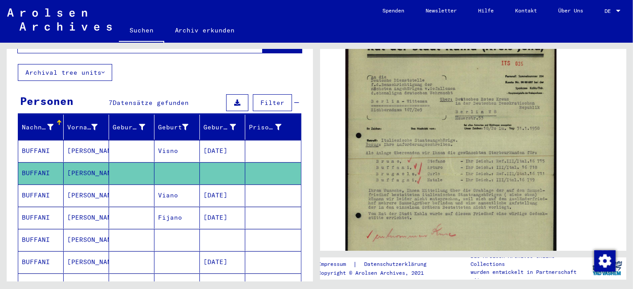
click at [37, 185] on mat-cell "BUFFANI" at bounding box center [40, 196] width 45 height 22
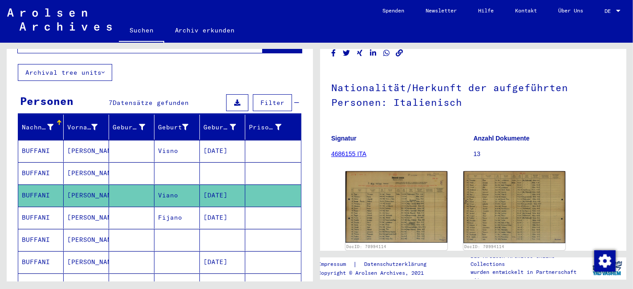
scroll to position [148, 0]
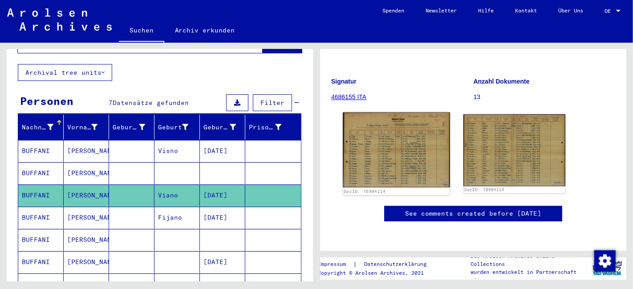
click at [393, 113] on img at bounding box center [396, 150] width 107 height 75
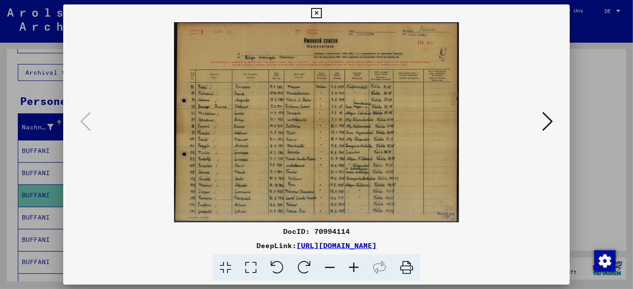
click at [353, 262] on icon at bounding box center [354, 268] width 24 height 27
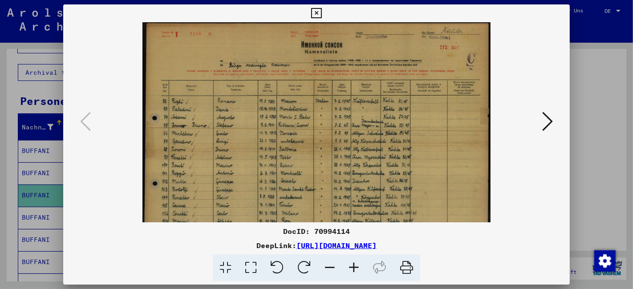
click at [353, 262] on icon at bounding box center [354, 268] width 24 height 27
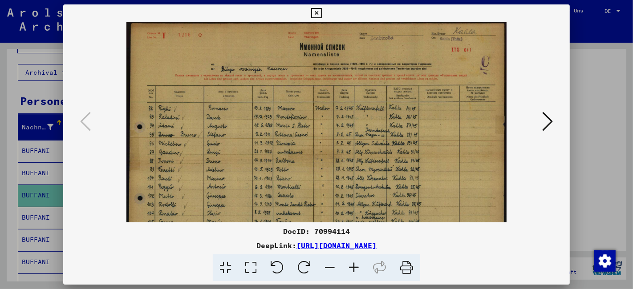
click at [353, 262] on icon at bounding box center [354, 268] width 24 height 27
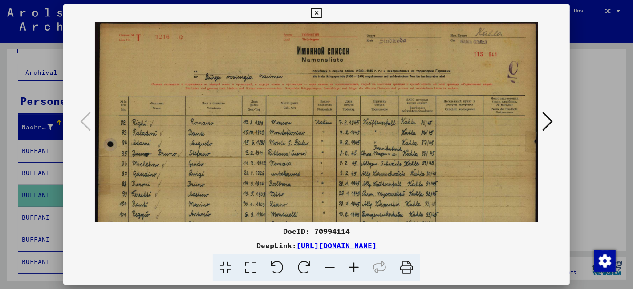
click at [353, 261] on icon at bounding box center [354, 268] width 24 height 27
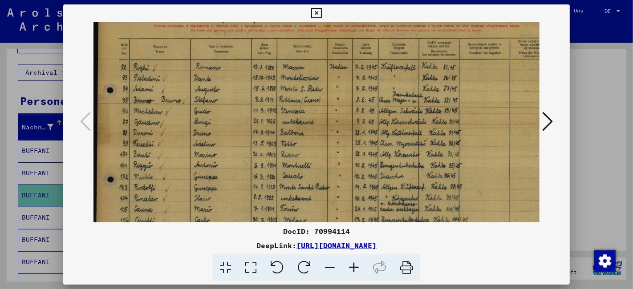
scroll to position [69, 0]
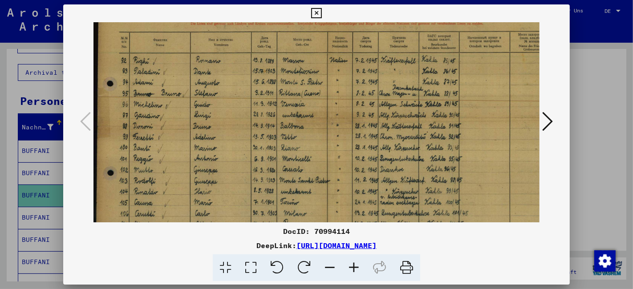
drag, startPoint x: 323, startPoint y: 191, endPoint x: 372, endPoint y: 122, distance: 85.0
click at [372, 122] on img at bounding box center [332, 120] width 476 height 334
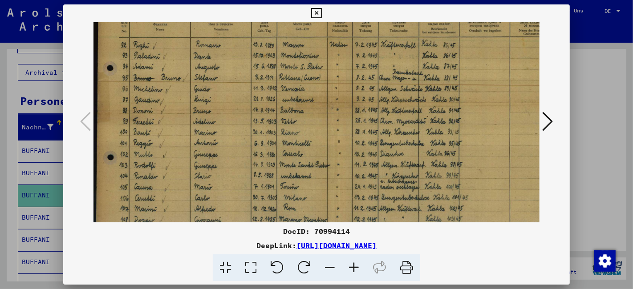
scroll to position [108, 2]
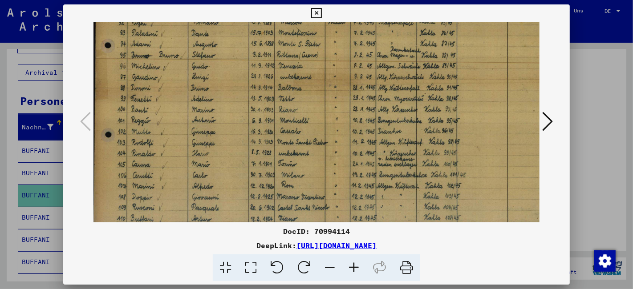
drag, startPoint x: 375, startPoint y: 156, endPoint x: 373, endPoint y: 118, distance: 38.4
click at [373, 118] on img at bounding box center [329, 81] width 476 height 334
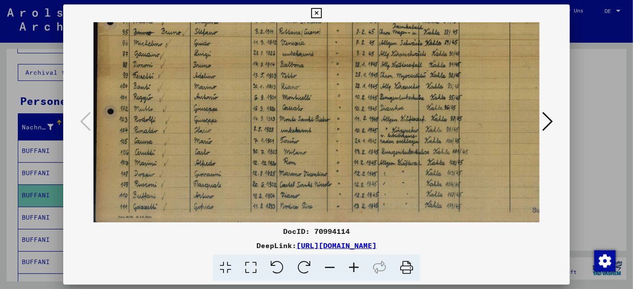
scroll to position [134, 0]
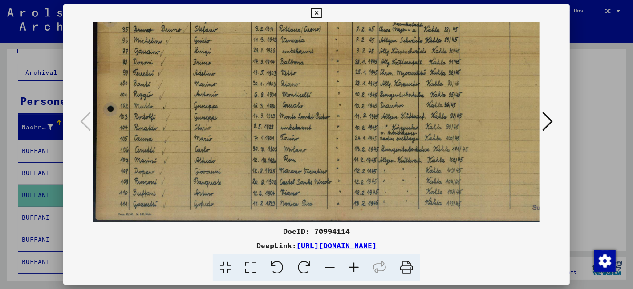
drag, startPoint x: 399, startPoint y: 168, endPoint x: 405, endPoint y: 138, distance: 30.9
click at [405, 138] on img at bounding box center [332, 56] width 476 height 334
drag, startPoint x: 404, startPoint y: 171, endPoint x: 403, endPoint y: 158, distance: 13.8
click at [403, 158] on img at bounding box center [331, 56] width 476 height 334
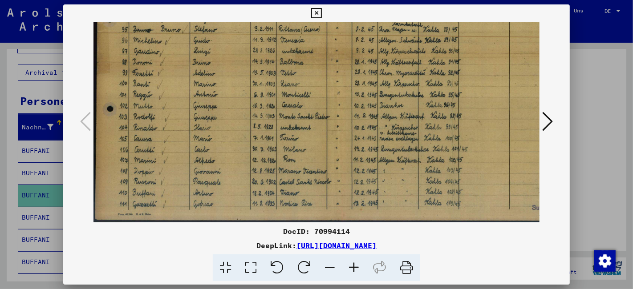
click at [317, 13] on icon at bounding box center [316, 13] width 10 height 11
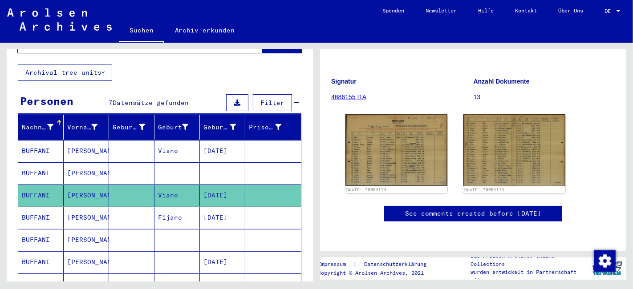
click at [43, 210] on mat-cell "BUFFANI" at bounding box center [40, 218] width 45 height 22
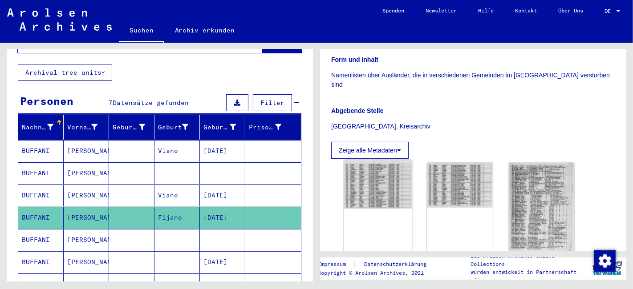
scroll to position [247, 0]
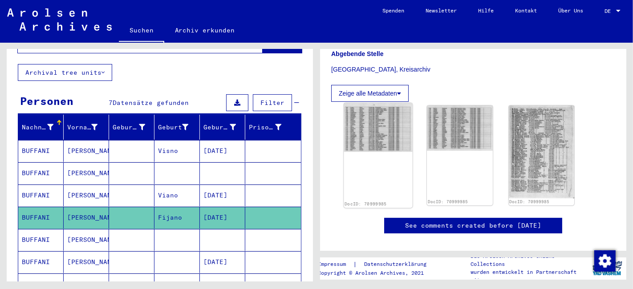
click at [375, 140] on img at bounding box center [378, 127] width 69 height 49
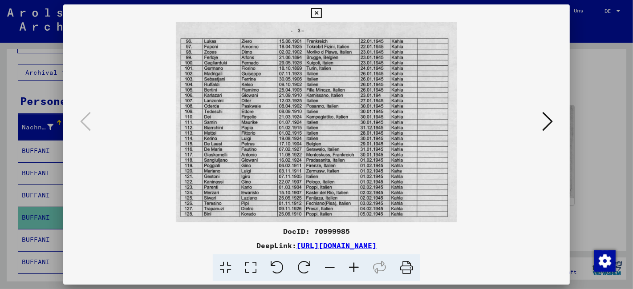
click at [358, 263] on icon at bounding box center [354, 268] width 24 height 27
click at [358, 262] on icon at bounding box center [354, 268] width 24 height 27
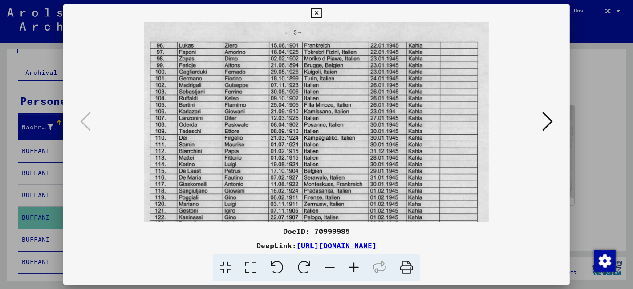
click at [360, 262] on icon at bounding box center [354, 268] width 24 height 27
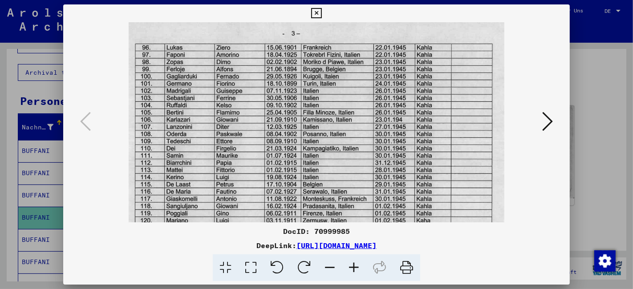
click at [360, 262] on icon at bounding box center [354, 268] width 24 height 27
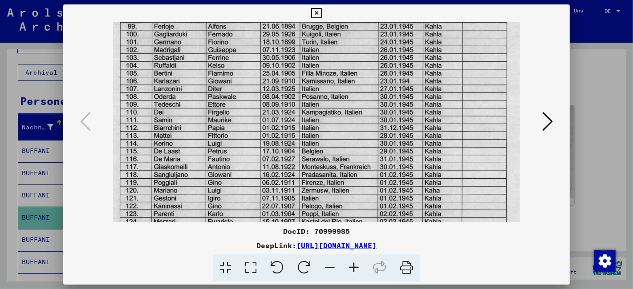
drag, startPoint x: 338, startPoint y: 192, endPoint x: 350, endPoint y: 147, distance: 47.2
click at [350, 147] on img at bounding box center [316, 120] width 407 height 289
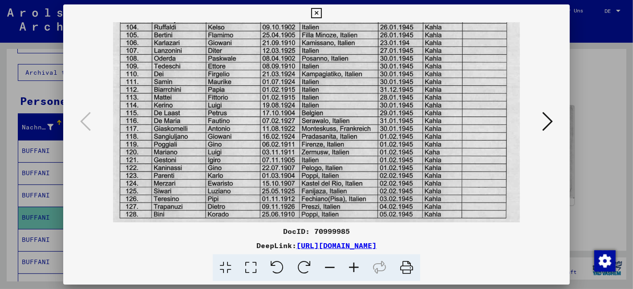
scroll to position [89, 0]
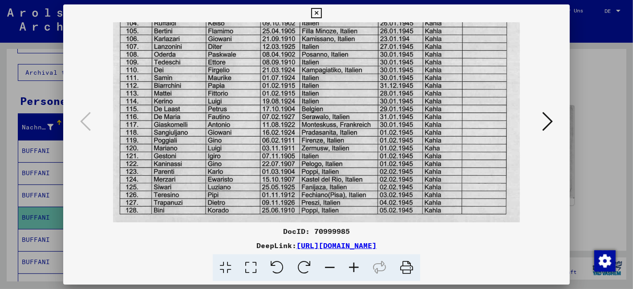
drag, startPoint x: 353, startPoint y: 148, endPoint x: 360, endPoint y: 131, distance: 18.4
click at [360, 131] on img at bounding box center [316, 77] width 407 height 289
drag, startPoint x: 304, startPoint y: 176, endPoint x: 308, endPoint y: 126, distance: 50.1
click at [304, 146] on img at bounding box center [316, 77] width 407 height 289
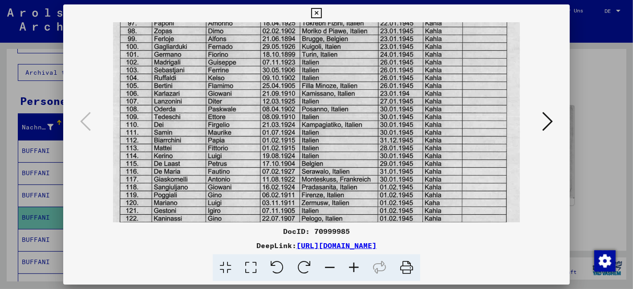
drag, startPoint x: 310, startPoint y: 122, endPoint x: 312, endPoint y: 177, distance: 54.3
click at [313, 177] on img at bounding box center [316, 132] width 407 height 289
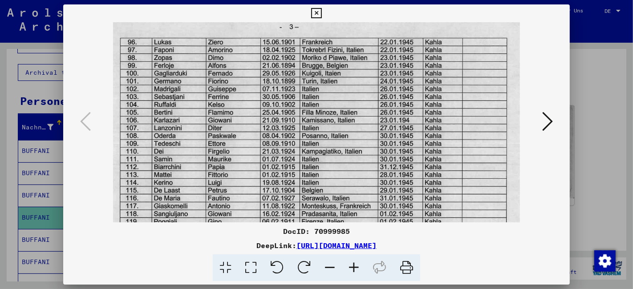
scroll to position [1, 0]
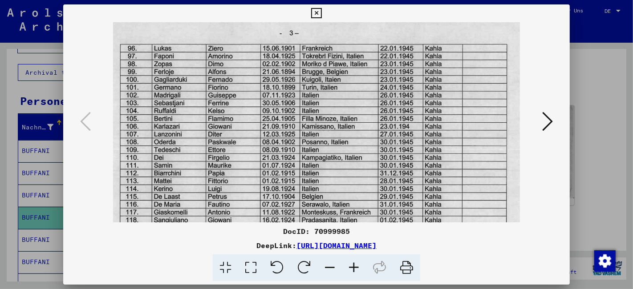
drag, startPoint x: 305, startPoint y: 129, endPoint x: 305, endPoint y: 152, distance: 22.7
click at [305, 152] on img at bounding box center [316, 165] width 407 height 289
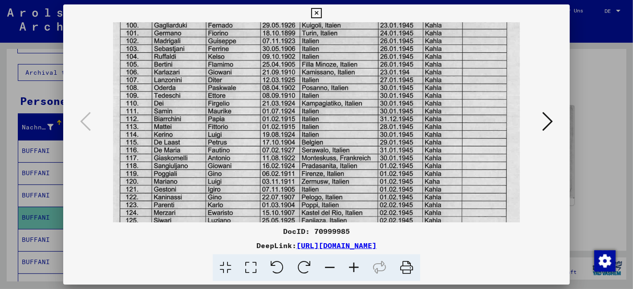
drag, startPoint x: 305, startPoint y: 152, endPoint x: 314, endPoint y: 98, distance: 55.2
click at [314, 98] on img at bounding box center [316, 111] width 407 height 289
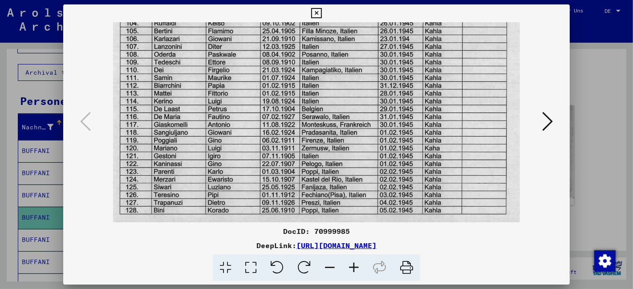
drag, startPoint x: 325, startPoint y: 108, endPoint x: 327, endPoint y: 102, distance: 7.0
click at [327, 102] on img at bounding box center [316, 77] width 407 height 289
click at [547, 122] on icon at bounding box center [547, 121] width 11 height 21
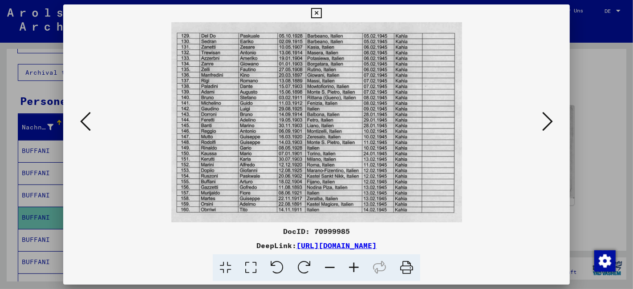
click at [358, 263] on icon at bounding box center [354, 268] width 24 height 27
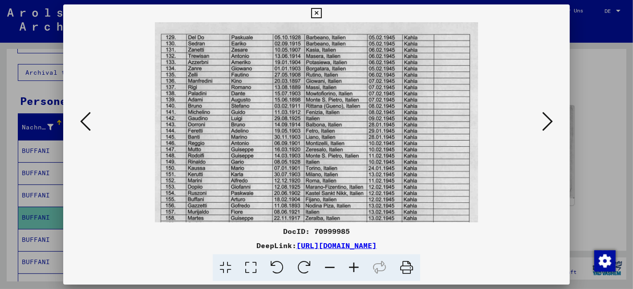
click at [357, 263] on icon at bounding box center [354, 268] width 24 height 27
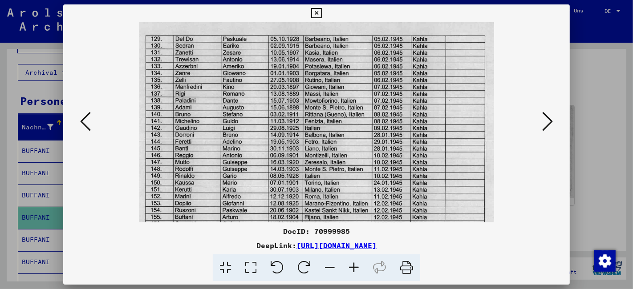
click at [357, 263] on icon at bounding box center [354, 268] width 24 height 27
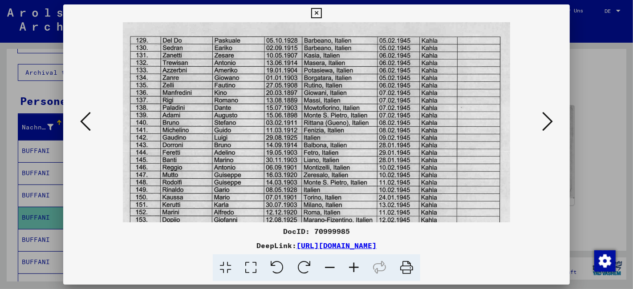
click at [357, 263] on icon at bounding box center [354, 268] width 24 height 27
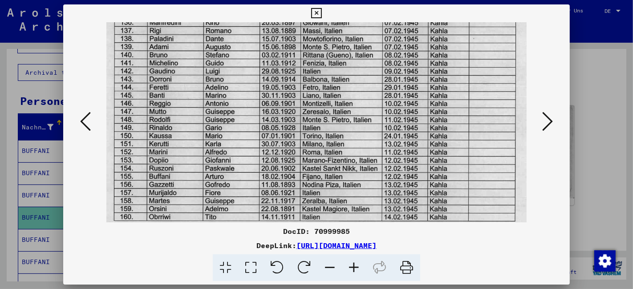
scroll to position [71, 0]
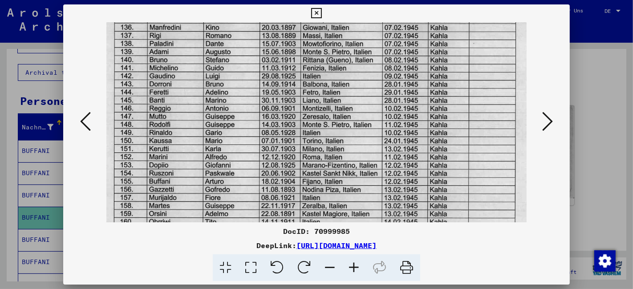
drag, startPoint x: 326, startPoint y: 199, endPoint x: 323, endPoint y: 128, distance: 71.3
click at [323, 128] on img at bounding box center [316, 95] width 420 height 289
click at [315, 16] on icon at bounding box center [316, 13] width 10 height 11
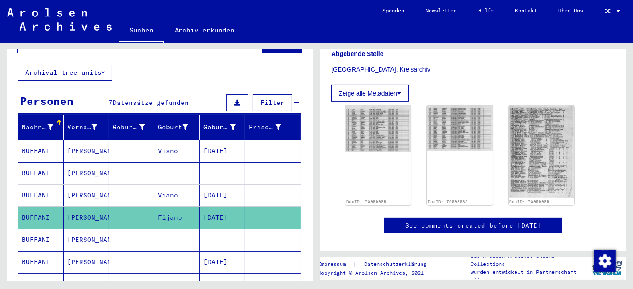
click at [47, 229] on mat-cell "BUFFANI" at bounding box center [40, 240] width 45 height 22
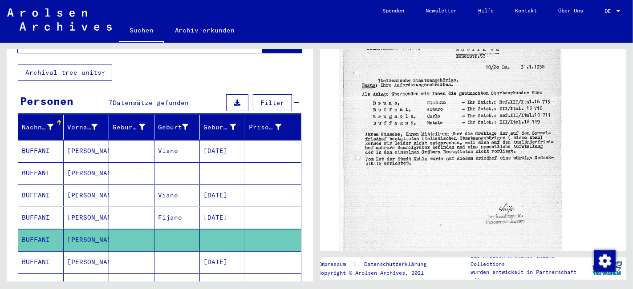
click at [435, 141] on img at bounding box center [451, 105] width 222 height 291
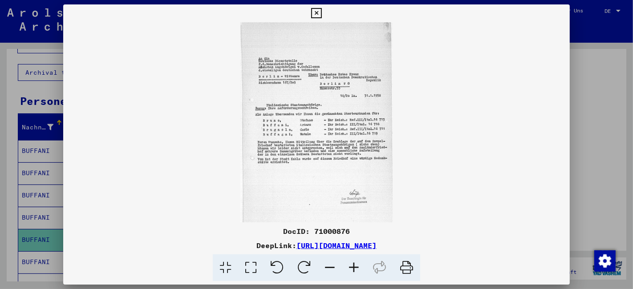
scroll to position [445, 0]
click at [314, 11] on icon at bounding box center [316, 13] width 10 height 11
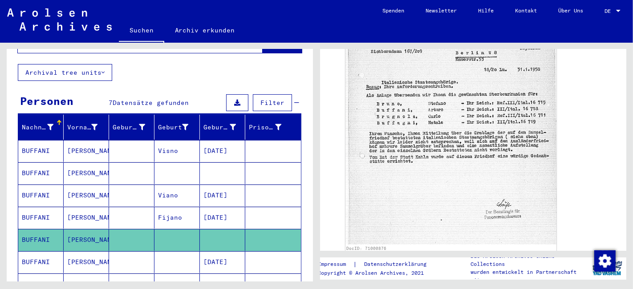
click at [46, 247] on icon at bounding box center [37, 254] width 22 height 36
click at [38, 252] on icon at bounding box center [37, 254] width 22 height 36
click at [35, 249] on icon at bounding box center [37, 254] width 22 height 36
click at [43, 248] on icon at bounding box center [37, 254] width 22 height 36
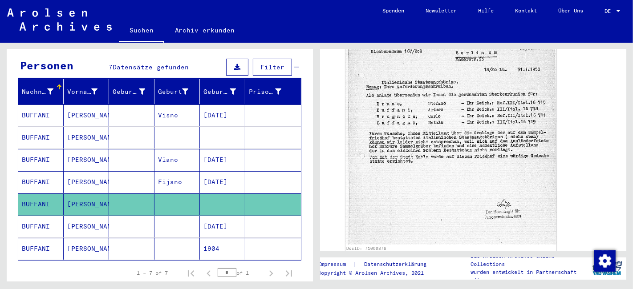
scroll to position [148, 0]
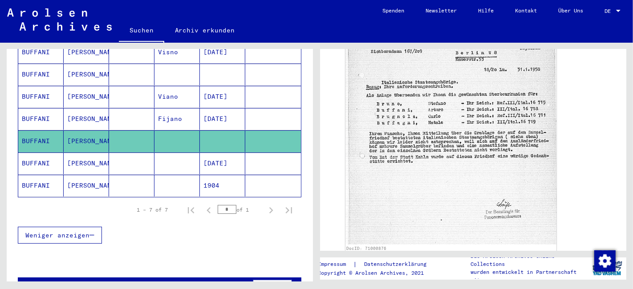
click at [45, 111] on mat-cell "BUFFANI" at bounding box center [40, 119] width 45 height 22
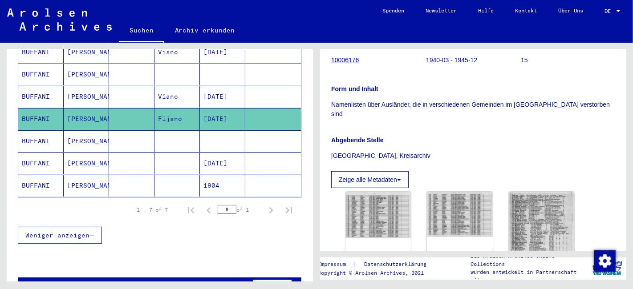
scroll to position [99, 0]
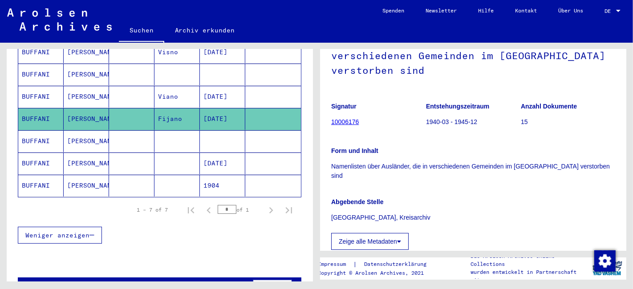
click at [39, 133] on mat-cell "BUFFANI" at bounding box center [40, 141] width 45 height 22
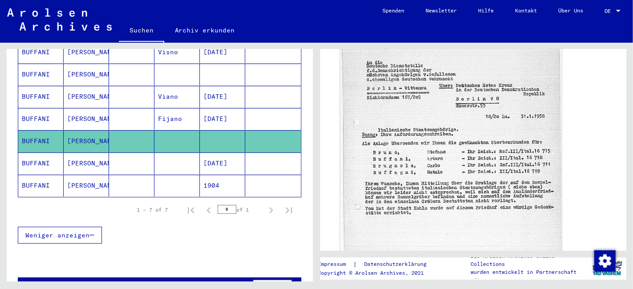
scroll to position [445, 0]
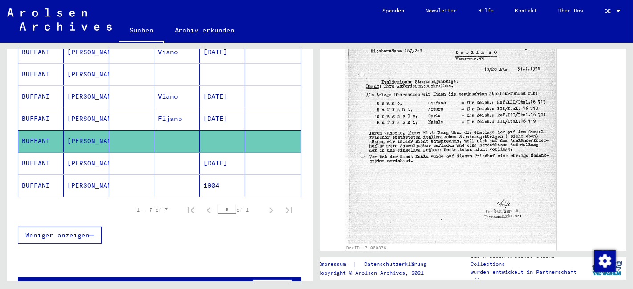
click at [39, 153] on mat-cell "BUFFANI" at bounding box center [40, 164] width 45 height 22
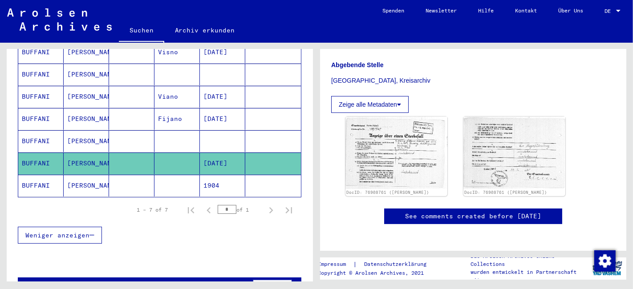
scroll to position [198, 0]
click at [404, 147] on img at bounding box center [396, 152] width 107 height 76
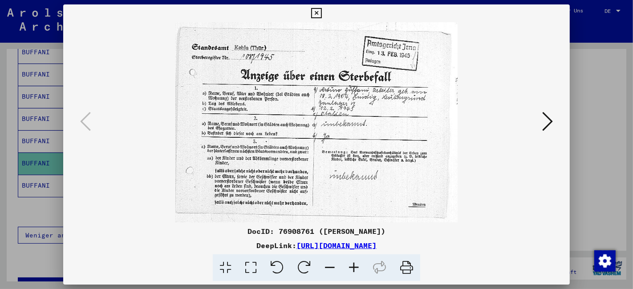
click at [351, 266] on icon at bounding box center [354, 268] width 24 height 27
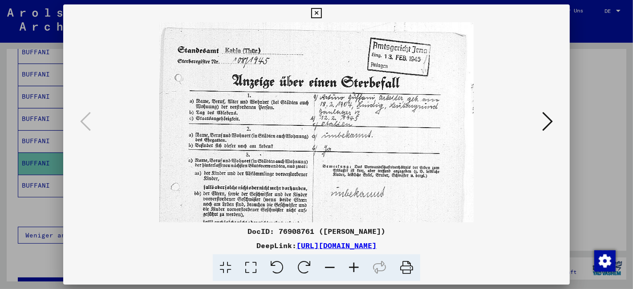
click at [351, 266] on icon at bounding box center [354, 268] width 24 height 27
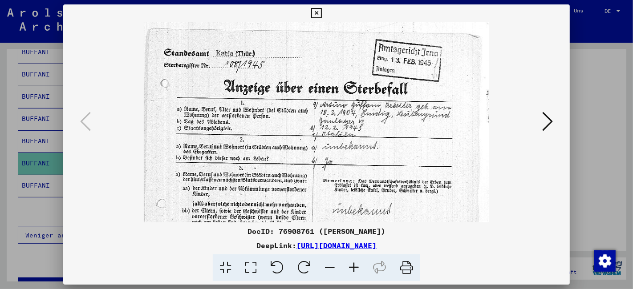
click at [351, 266] on icon at bounding box center [354, 268] width 24 height 27
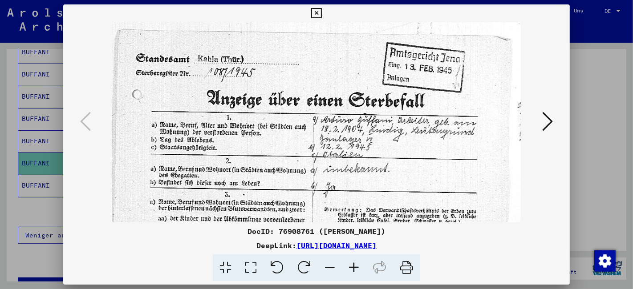
click at [351, 266] on icon at bounding box center [354, 268] width 24 height 27
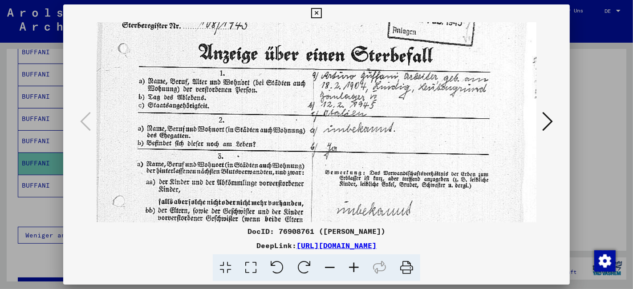
drag, startPoint x: 387, startPoint y: 140, endPoint x: 391, endPoint y: 128, distance: 12.7
click at [391, 128] on img at bounding box center [317, 127] width 440 height 312
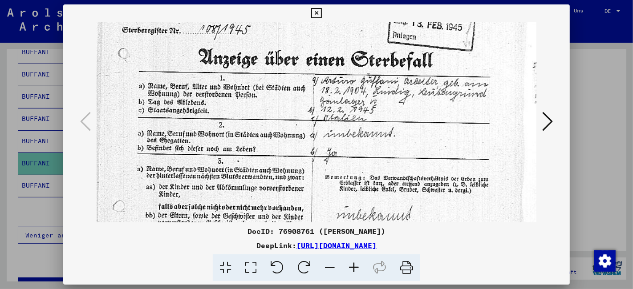
click at [391, 134] on img at bounding box center [317, 132] width 440 height 312
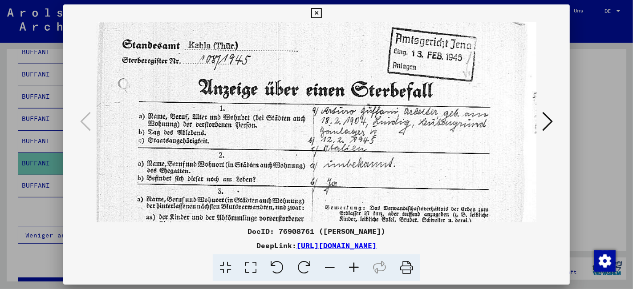
scroll to position [7, 0]
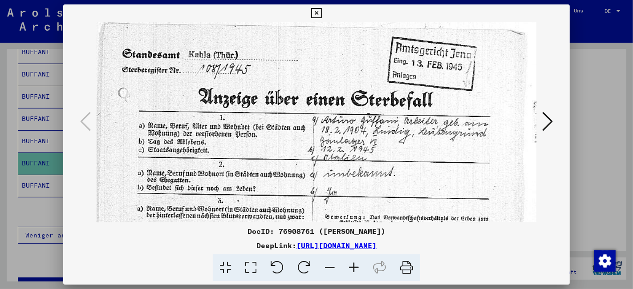
drag, startPoint x: 396, startPoint y: 148, endPoint x: 398, endPoint y: 175, distance: 27.2
click at [398, 175] on img at bounding box center [317, 171] width 440 height 312
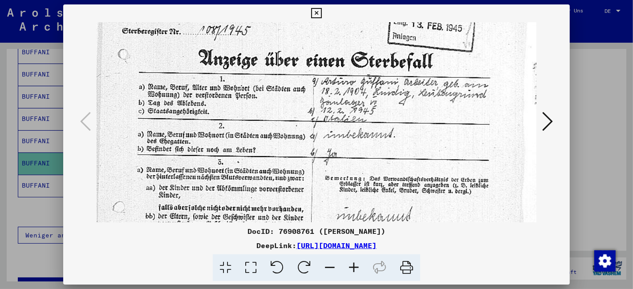
scroll to position [80, 0]
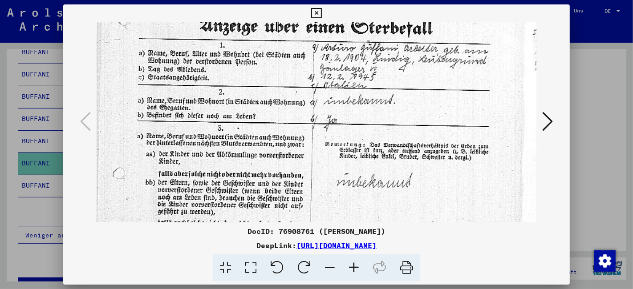
drag, startPoint x: 411, startPoint y: 200, endPoint x: 423, endPoint y: 127, distance: 74.1
click at [423, 127] on img at bounding box center [317, 99] width 440 height 312
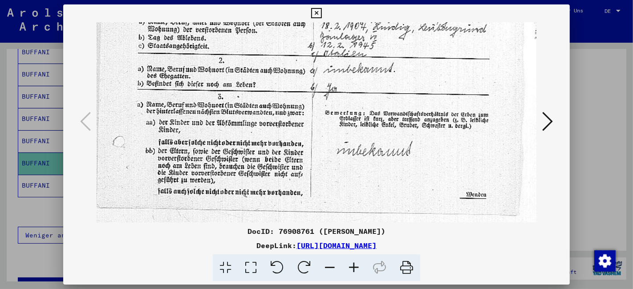
drag, startPoint x: 454, startPoint y: 209, endPoint x: 452, endPoint y: 138, distance: 70.9
click at [452, 138] on img at bounding box center [317, 67] width 440 height 312
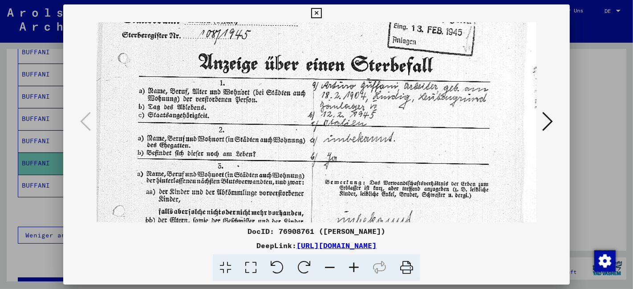
drag, startPoint x: 446, startPoint y: 190, endPoint x: 441, endPoint y: 202, distance: 12.8
click at [441, 202] on img at bounding box center [317, 136] width 440 height 312
click at [315, 12] on icon at bounding box center [316, 13] width 10 height 11
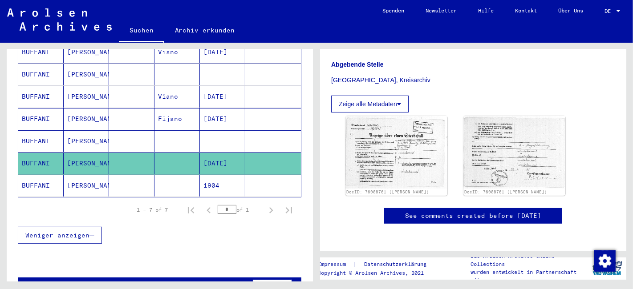
click at [49, 175] on mat-cell "BUFFANI" at bounding box center [40, 186] width 45 height 22
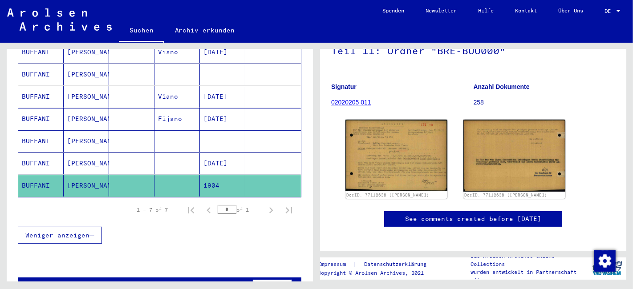
scroll to position [148, 0]
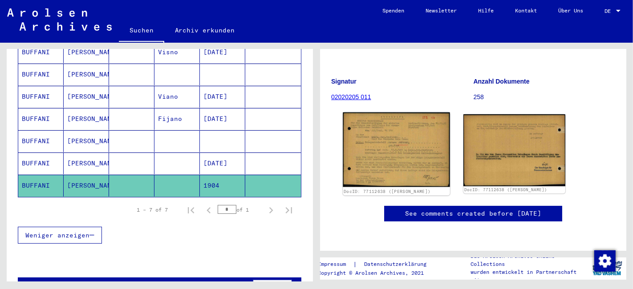
click at [402, 113] on img at bounding box center [396, 150] width 107 height 75
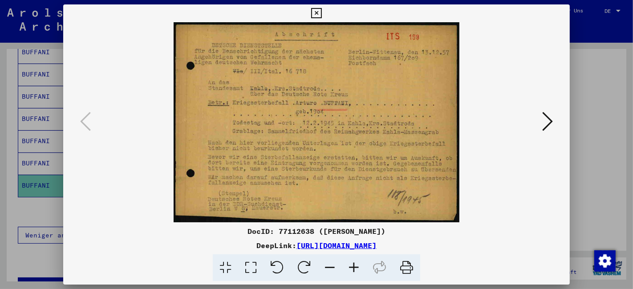
click at [362, 264] on icon at bounding box center [354, 268] width 24 height 27
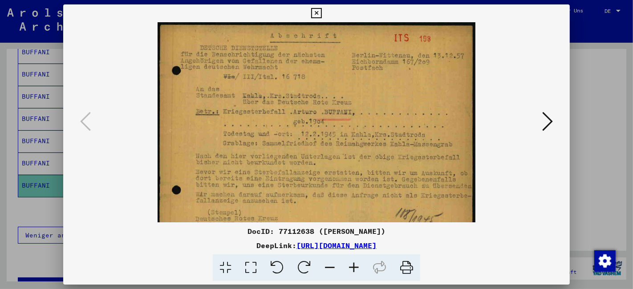
click at [355, 268] on icon at bounding box center [354, 268] width 24 height 27
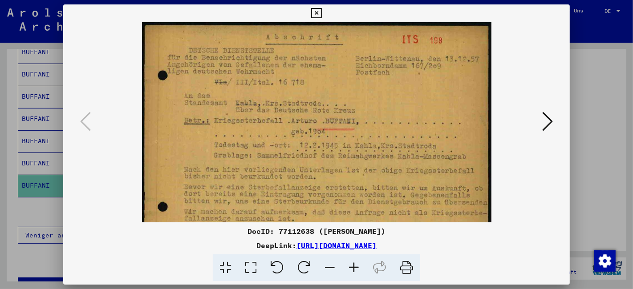
click at [354, 268] on icon at bounding box center [354, 268] width 24 height 27
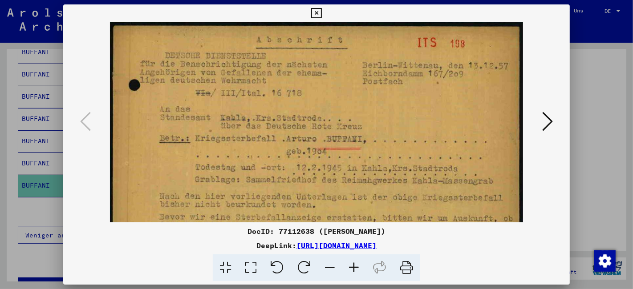
click at [354, 268] on icon at bounding box center [354, 268] width 24 height 27
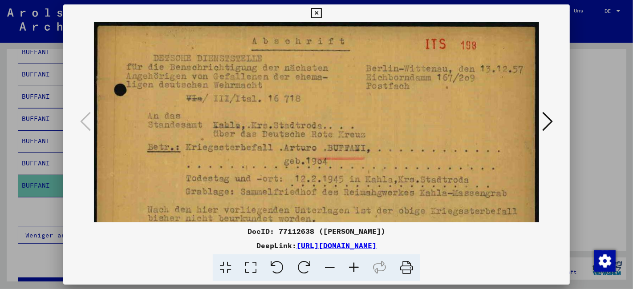
click at [354, 268] on icon at bounding box center [354, 268] width 24 height 27
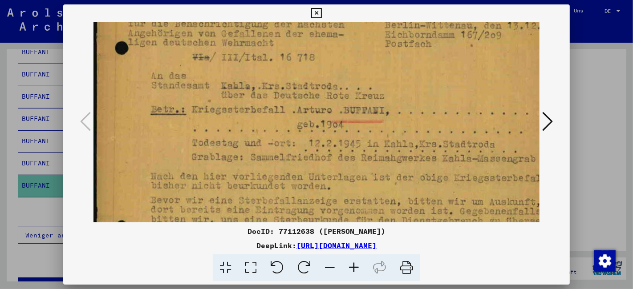
scroll to position [56, 0]
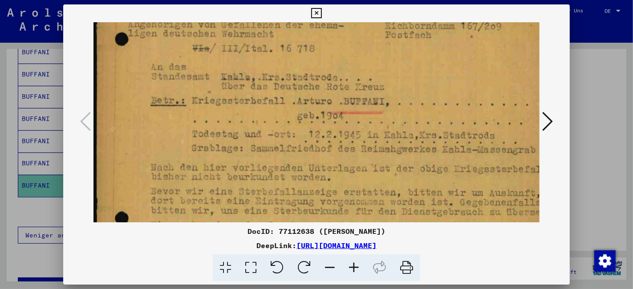
drag, startPoint x: 394, startPoint y: 174, endPoint x: 395, endPoint y: 117, distance: 56.6
click at [395, 117] on img at bounding box center [332, 134] width 476 height 334
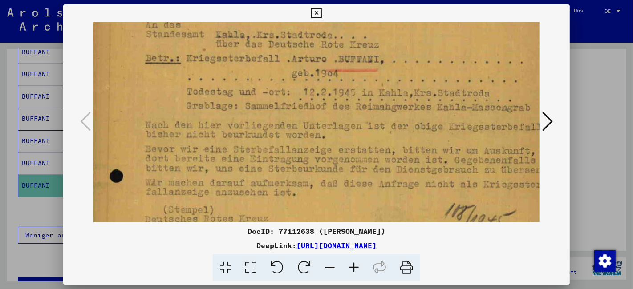
scroll to position [101, 6]
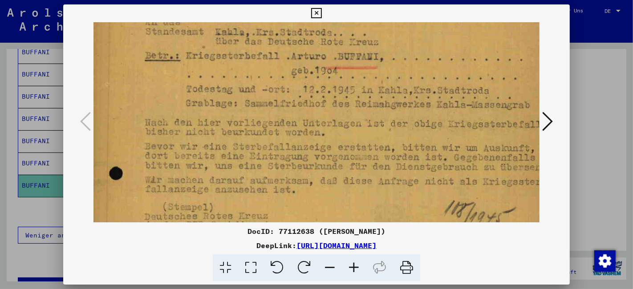
drag, startPoint x: 403, startPoint y: 168, endPoint x: 397, endPoint y: 124, distance: 45.0
click at [397, 124] on img at bounding box center [326, 89] width 476 height 334
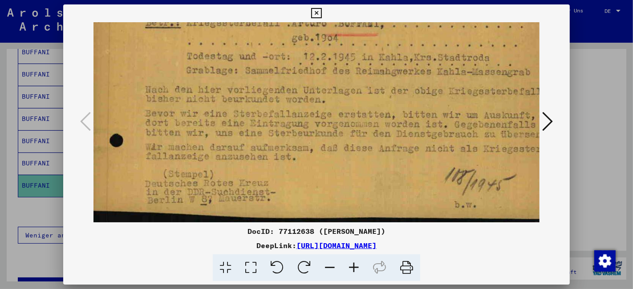
scroll to position [134, 3]
drag, startPoint x: 395, startPoint y: 181, endPoint x: 398, endPoint y: 121, distance: 60.2
click at [398, 121] on img at bounding box center [328, 56] width 476 height 334
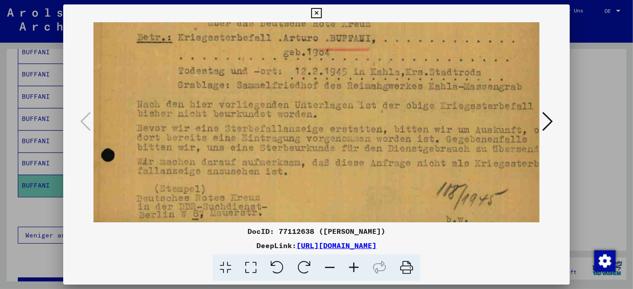
scroll to position [118, 30]
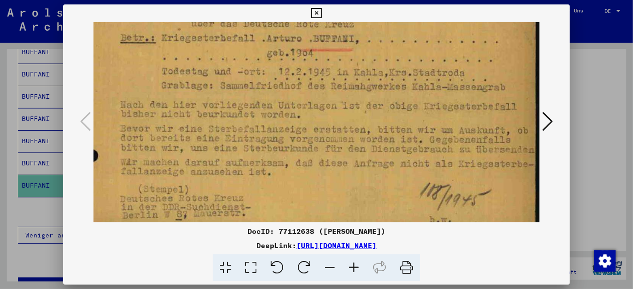
drag, startPoint x: 397, startPoint y: 122, endPoint x: 345, endPoint y: 137, distance: 54.1
click at [345, 137] on img at bounding box center [301, 71] width 476 height 334
click at [317, 12] on icon at bounding box center [316, 13] width 10 height 11
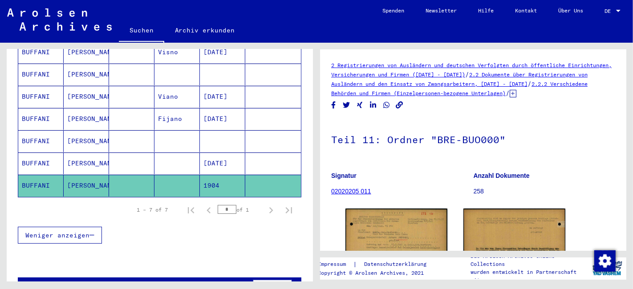
scroll to position [49, 0]
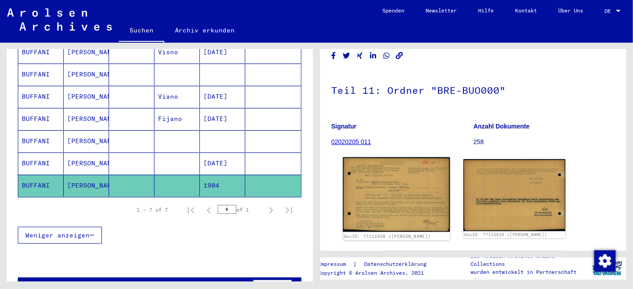
click at [370, 189] on img at bounding box center [396, 195] width 107 height 75
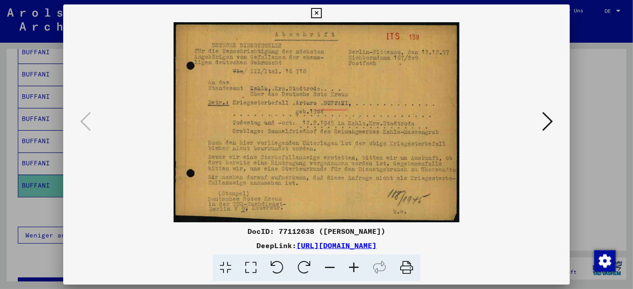
click at [357, 268] on icon at bounding box center [354, 268] width 24 height 27
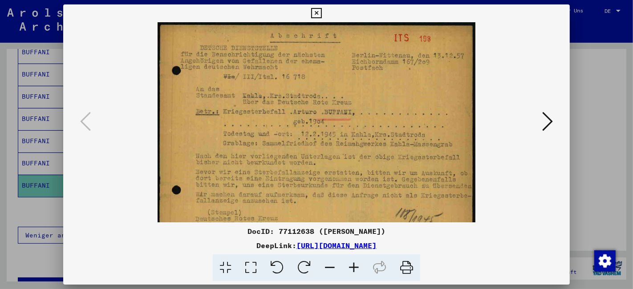
click at [357, 268] on icon at bounding box center [354, 268] width 24 height 27
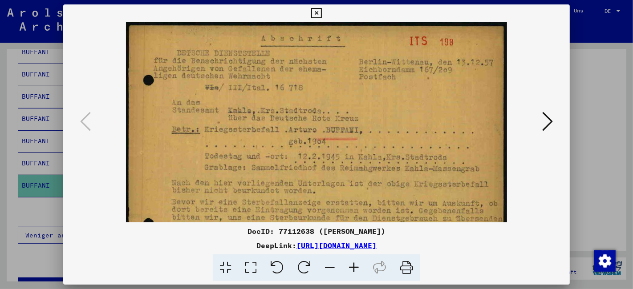
click at [357, 268] on icon at bounding box center [354, 268] width 24 height 27
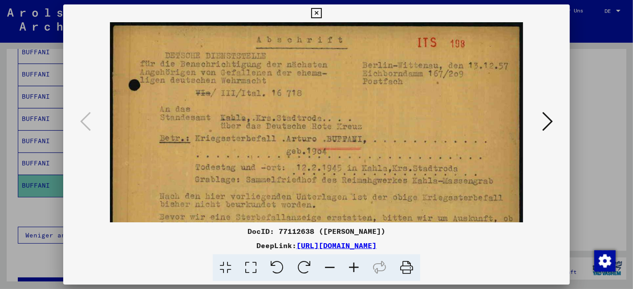
click at [357, 268] on icon at bounding box center [354, 268] width 24 height 27
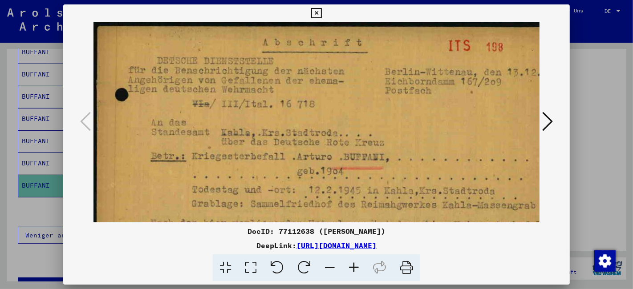
drag, startPoint x: 357, startPoint y: 268, endPoint x: 341, endPoint y: 192, distance: 76.9
click at [356, 255] on icon at bounding box center [354, 268] width 24 height 27
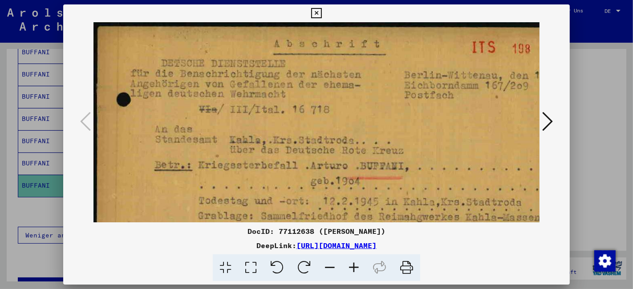
scroll to position [81, 4]
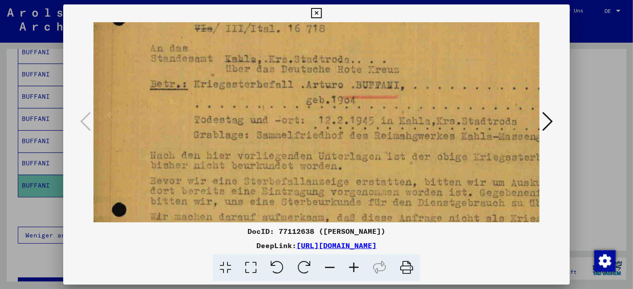
drag, startPoint x: 341, startPoint y: 169, endPoint x: 340, endPoint y: 88, distance: 81.5
click at [340, 88] on img at bounding box center [343, 119] width 509 height 356
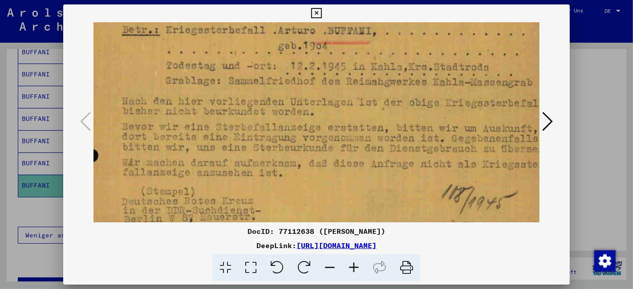
scroll to position [138, 35]
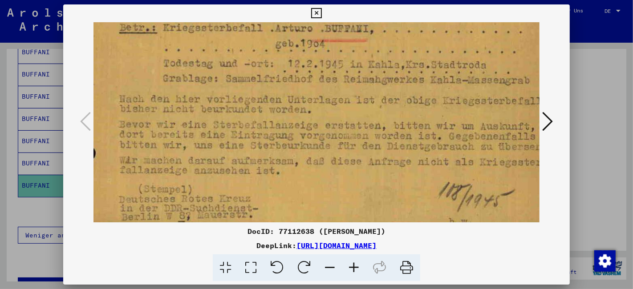
drag, startPoint x: 379, startPoint y: 167, endPoint x: 348, endPoint y: 114, distance: 61.3
click at [348, 114] on img at bounding box center [312, 63] width 509 height 356
click at [317, 15] on icon at bounding box center [316, 13] width 10 height 11
